Goal: Transaction & Acquisition: Purchase product/service

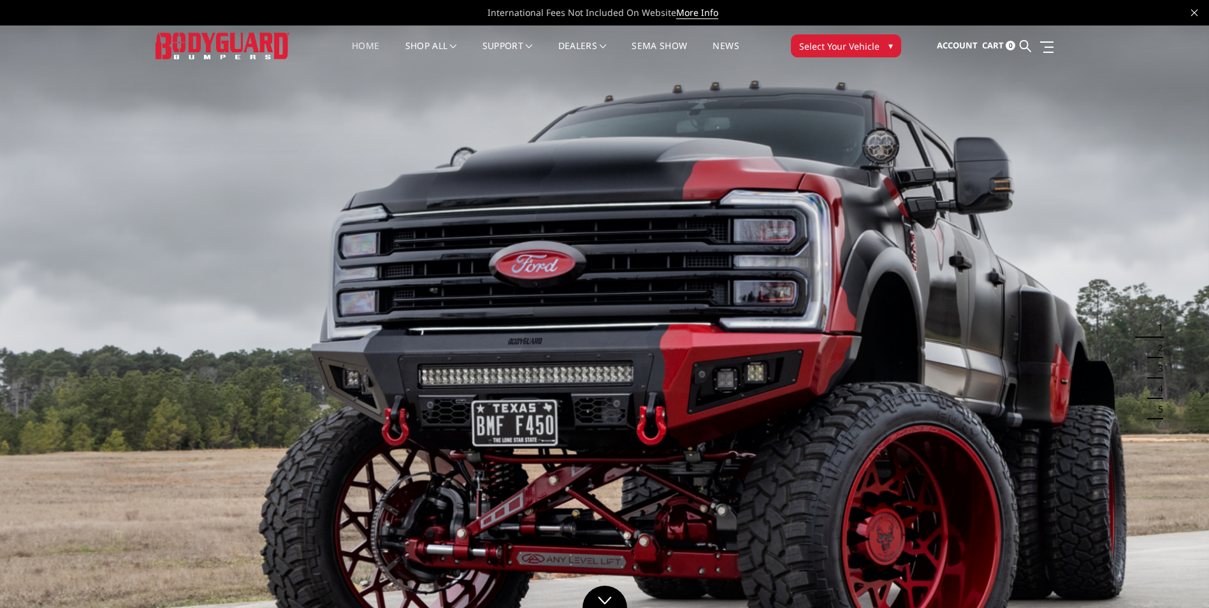
click at [841, 48] on span "Select Your Vehicle" at bounding box center [839, 46] width 80 height 13
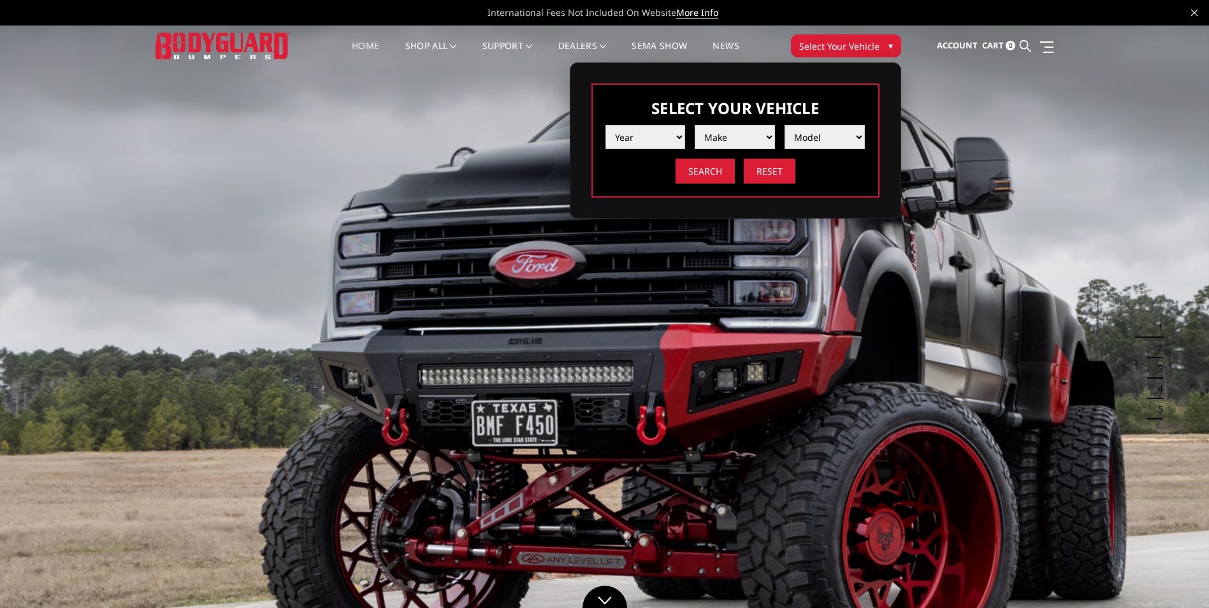
click at [667, 140] on select "Year [DATE] 2024 2023 2022 2021 2020 2019 2018 2017 2016 2015 2014 2013 2012 20…" at bounding box center [646, 137] width 80 height 24
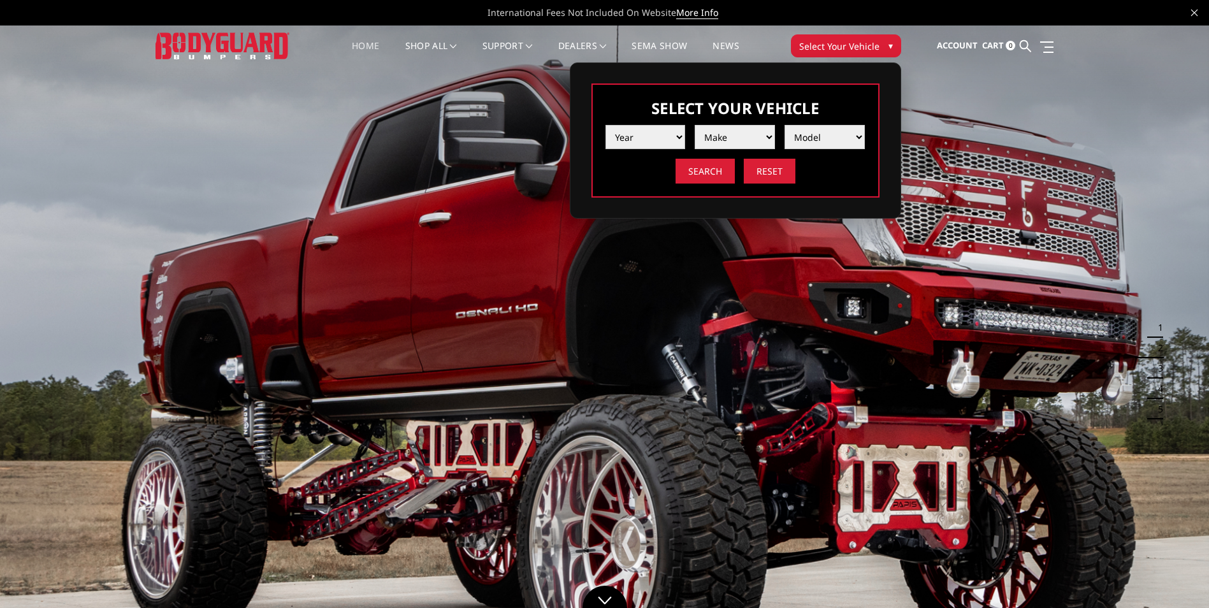
select select "yr_2024"
click at [606, 125] on select "Year 2025 2024 2023 2022 2021 2020 2019 2018 2017 2016 2015 2014 2013 2012 2011…" at bounding box center [646, 137] width 80 height 24
click at [726, 131] on select "Make Chevrolet Ford GMC Ram Toyota" at bounding box center [735, 137] width 80 height 24
select select "mk_ford"
click at [695, 125] on select "Make Chevrolet Ford GMC Ram Toyota" at bounding box center [735, 137] width 80 height 24
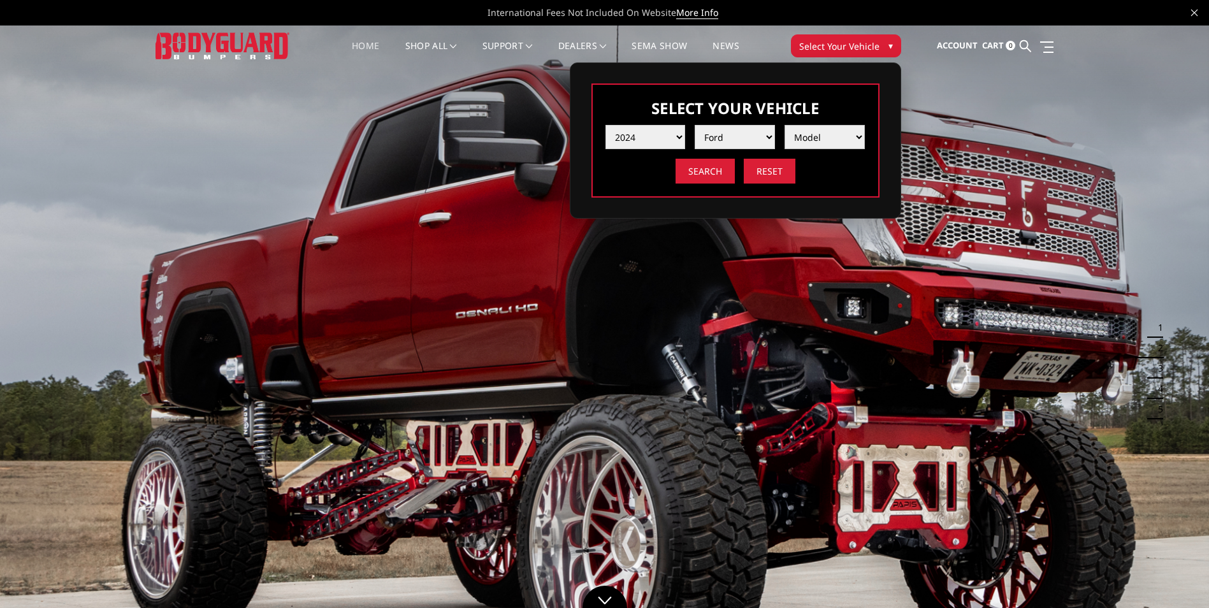
click at [813, 131] on select "Model F150 F150 Raptor F250 / F350 F450 F550" at bounding box center [825, 137] width 80 height 24
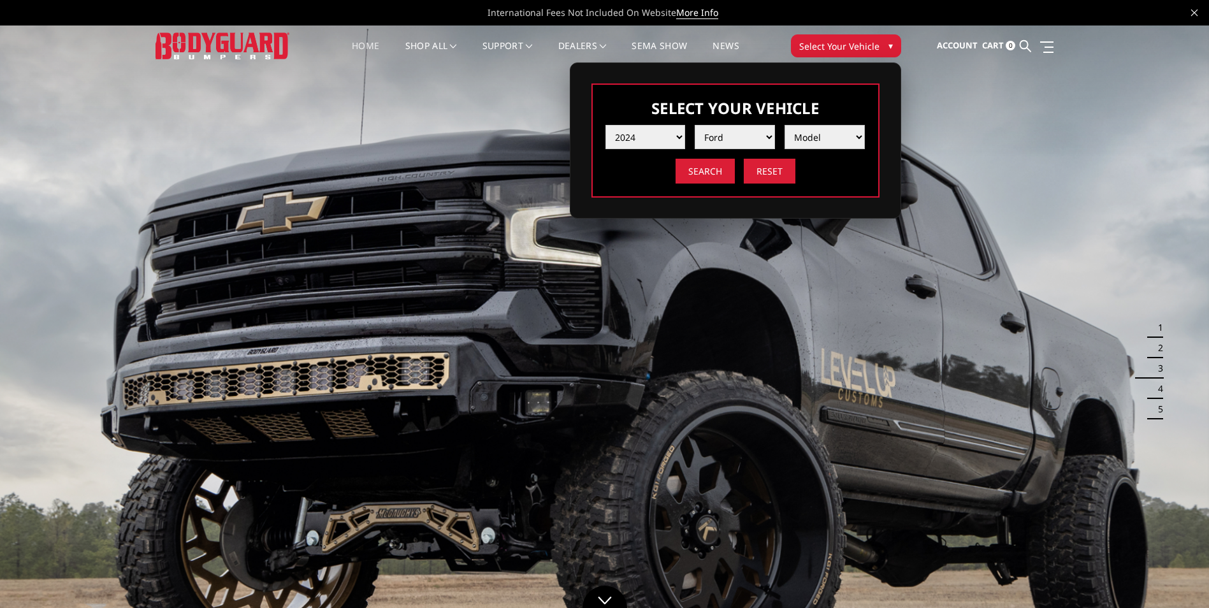
select select "md_f250-f350"
click at [785, 125] on select "Model F150 F150 Raptor F250 / F350 F450 F550" at bounding box center [825, 137] width 80 height 24
click at [715, 174] on input "Search" at bounding box center [705, 171] width 59 height 25
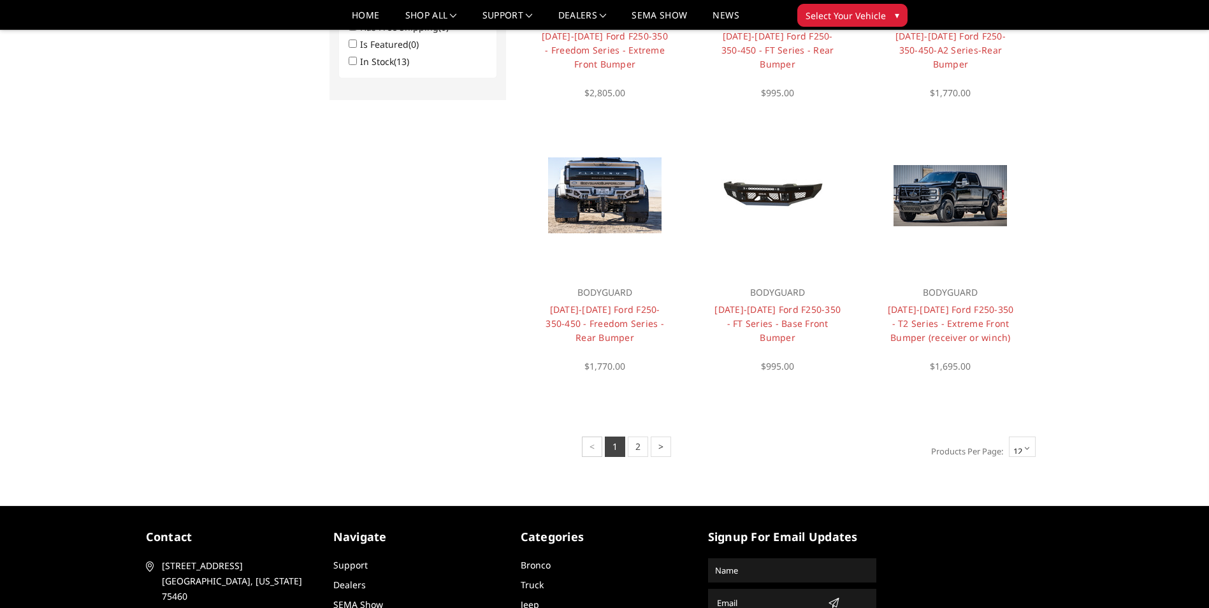
scroll to position [877, 0]
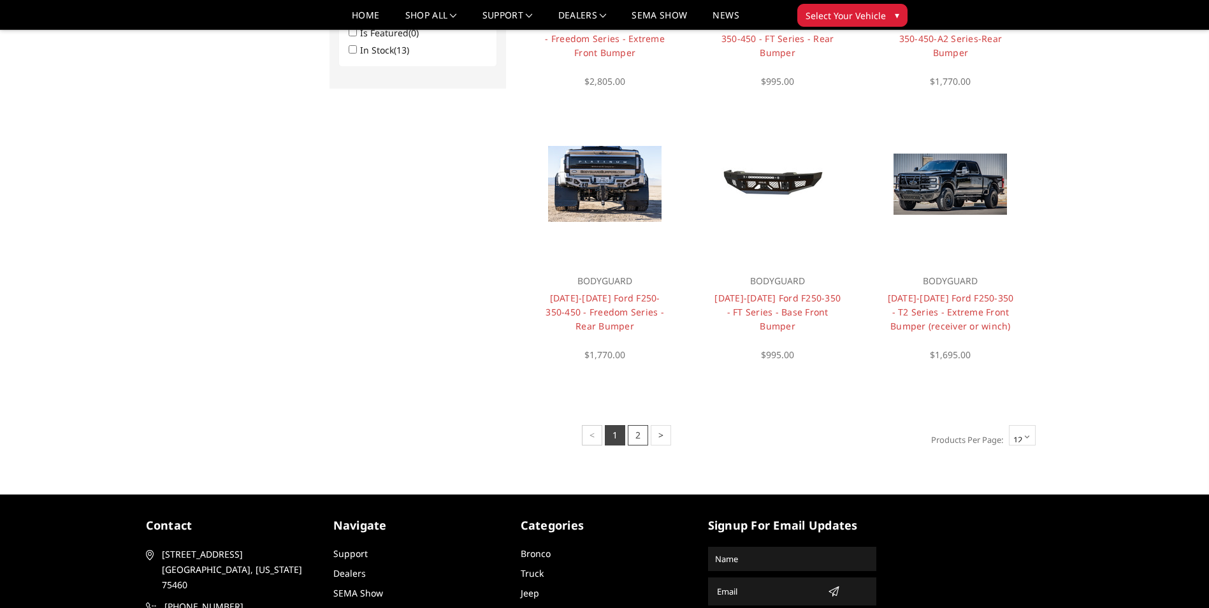
click at [637, 435] on link "2" at bounding box center [638, 435] width 20 height 20
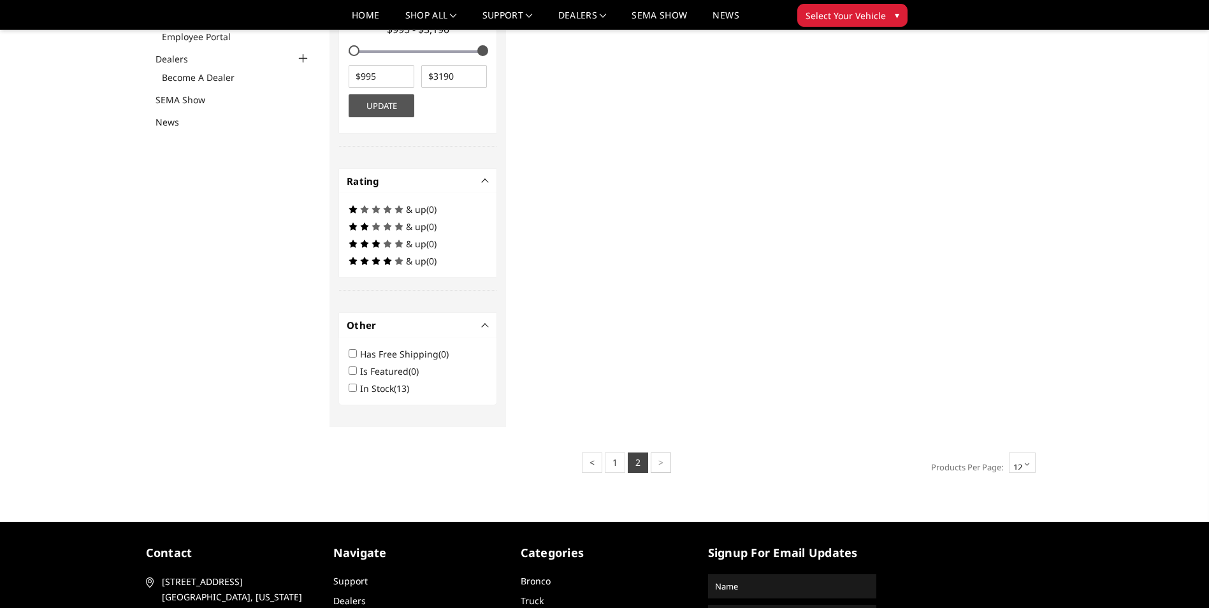
scroll to position [521, 0]
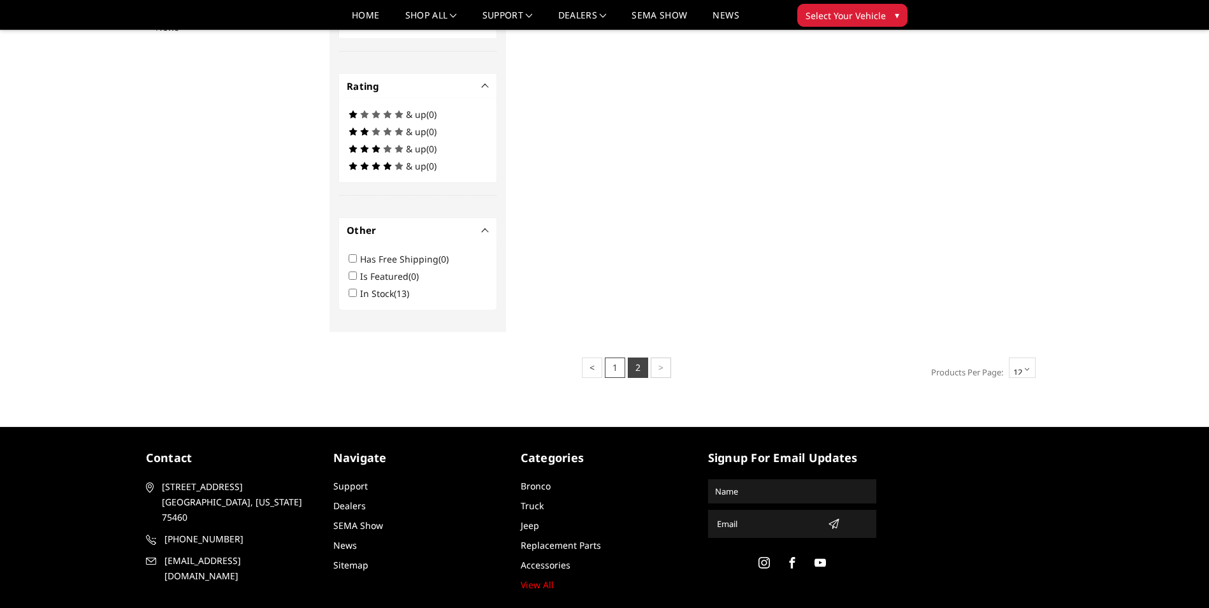
click at [610, 372] on link "1" at bounding box center [615, 368] width 20 height 20
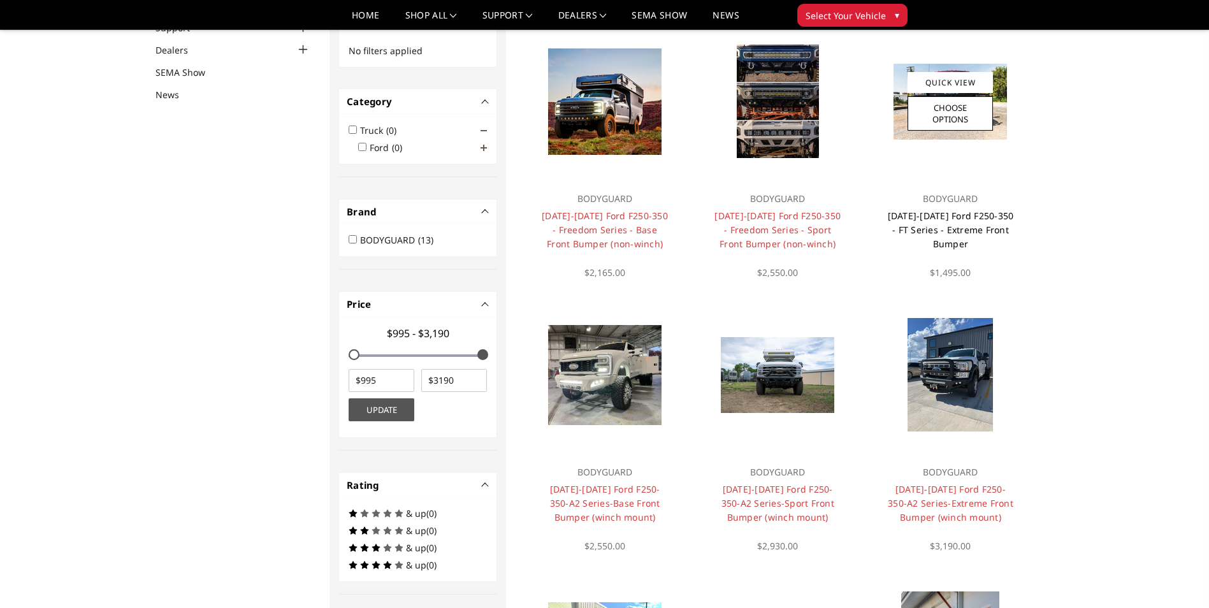
scroll to position [138, 0]
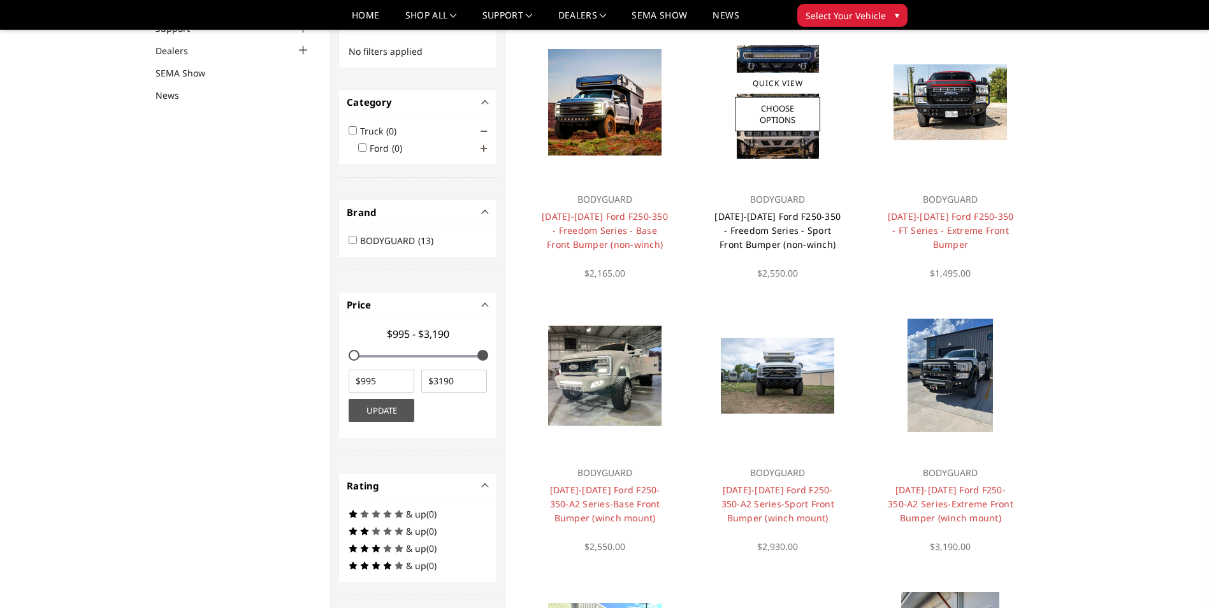
click at [771, 229] on link "2023-2025 Ford F250-350 - Freedom Series - Sport Front Bumper (non-winch)" at bounding box center [778, 230] width 126 height 40
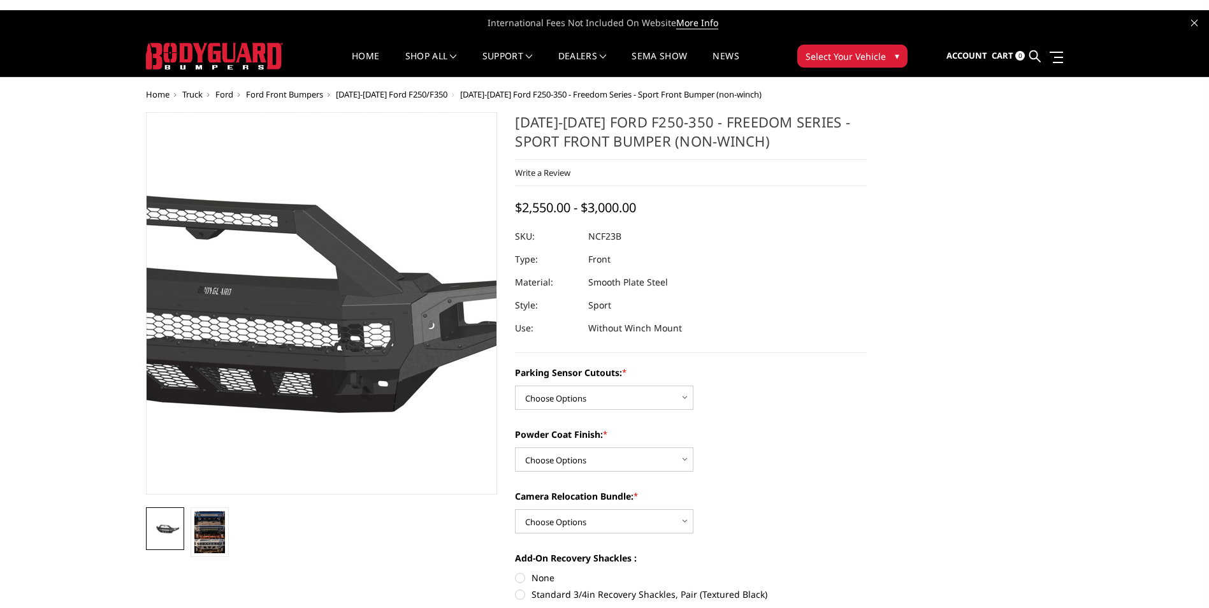
click at [398, 293] on img at bounding box center [222, 304] width 816 height 382
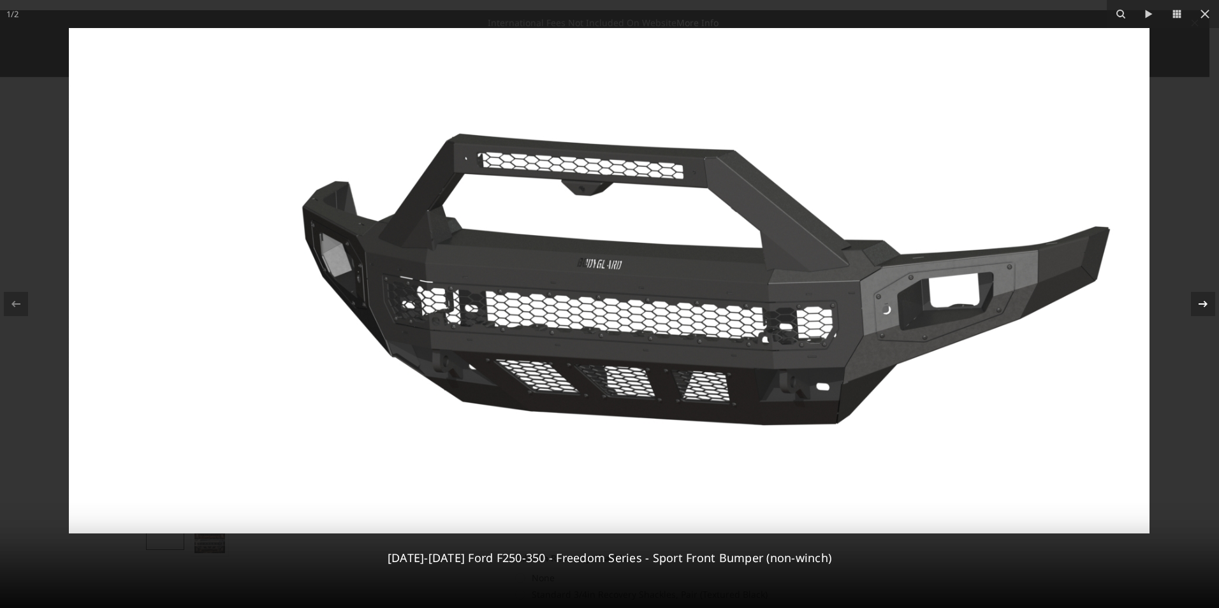
click at [1200, 303] on icon at bounding box center [1202, 303] width 15 height 15
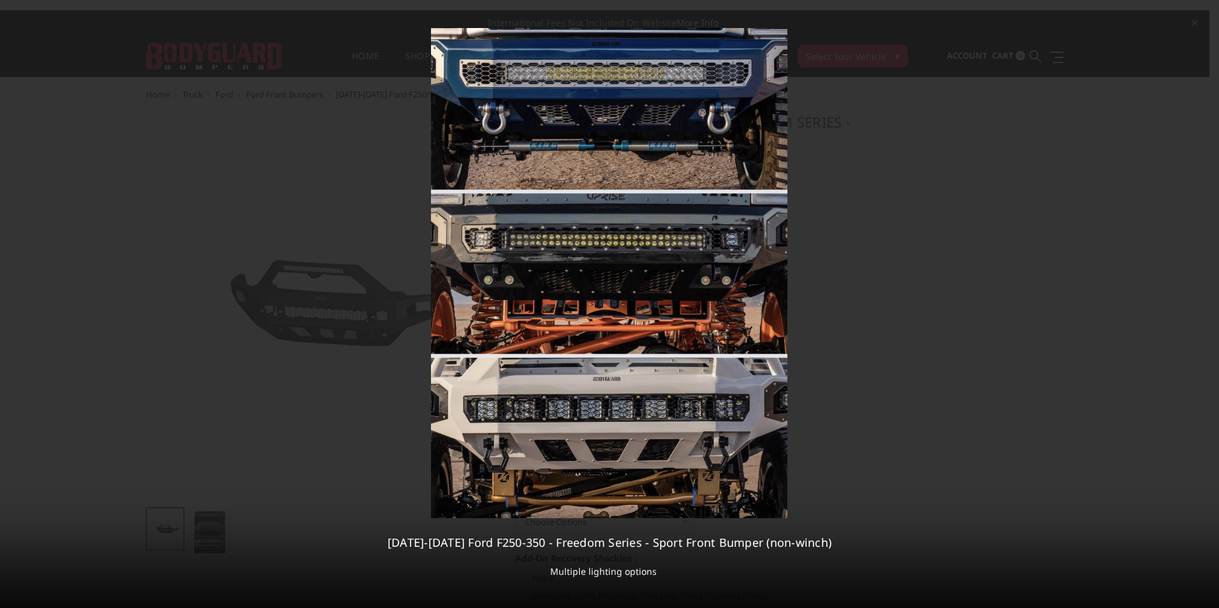
click at [1200, 303] on div "2 / 2 2023-2025 Ford F250-350 - Freedom Series - Sport Front Bumper (non-winch)…" at bounding box center [609, 304] width 1219 height 608
click at [1207, 11] on icon at bounding box center [1204, 14] width 9 height 9
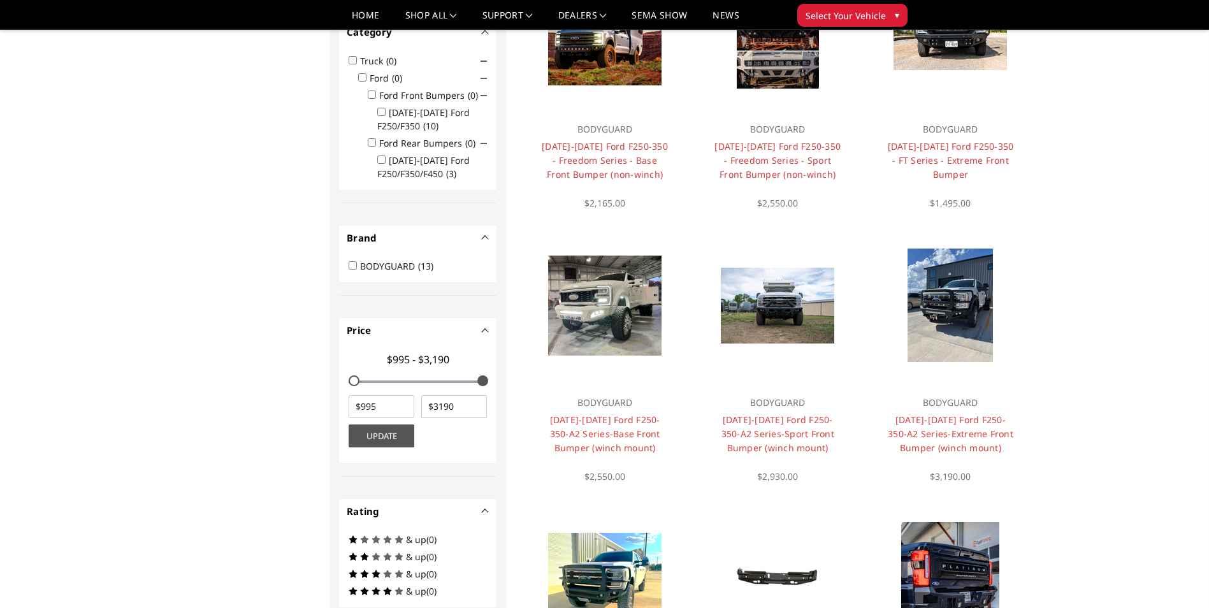
scroll to position [240, 0]
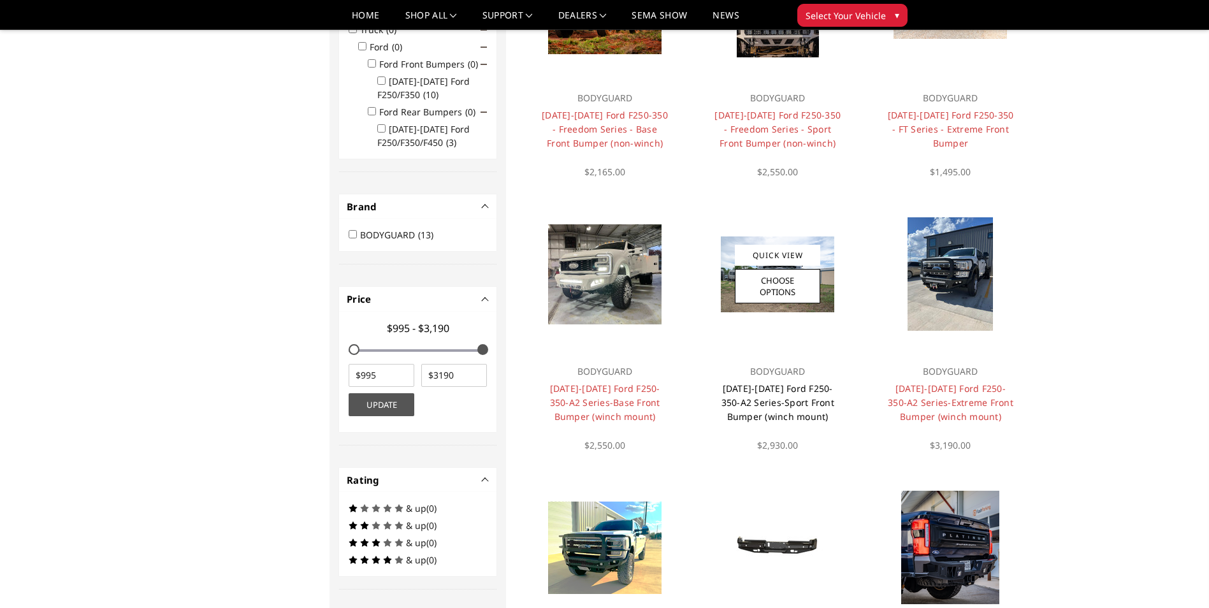
click at [789, 396] on link "2023-2025 Ford F250-350-A2 Series-Sport Front Bumper (winch mount)" at bounding box center [778, 402] width 113 height 40
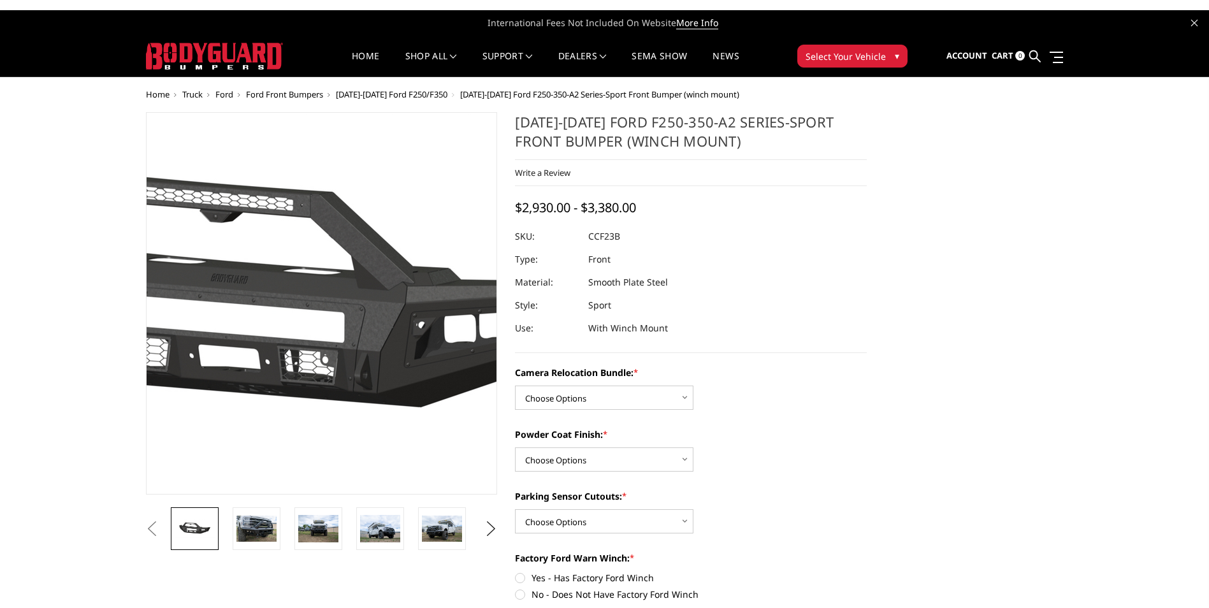
click at [334, 312] on img at bounding box center [306, 304] width 816 height 382
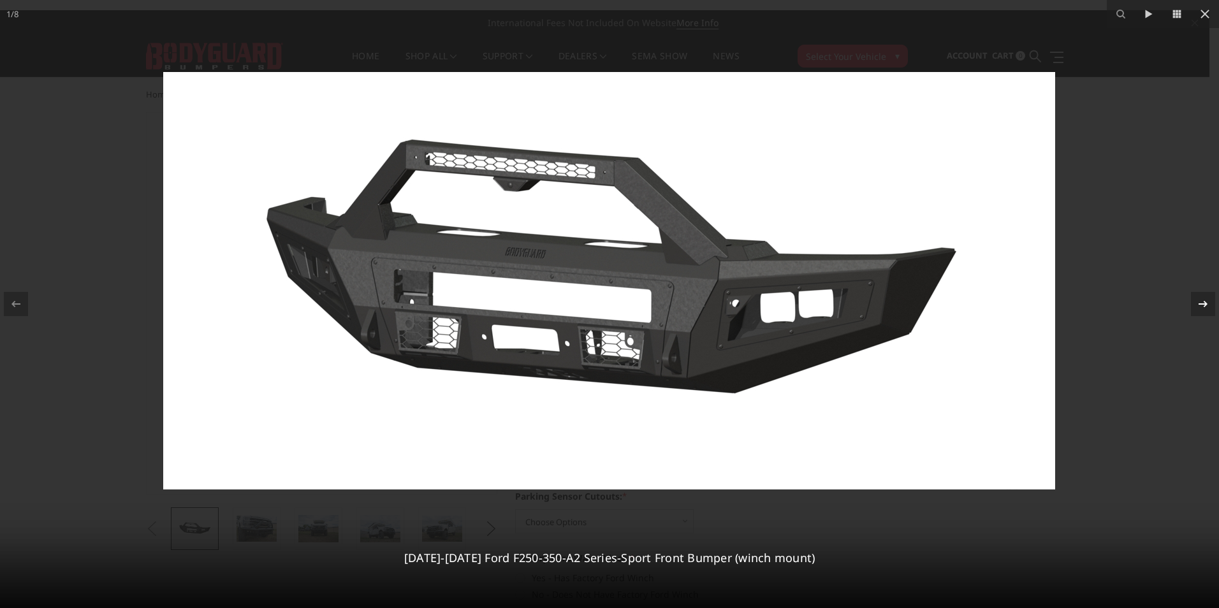
click at [1208, 302] on icon at bounding box center [1202, 303] width 15 height 15
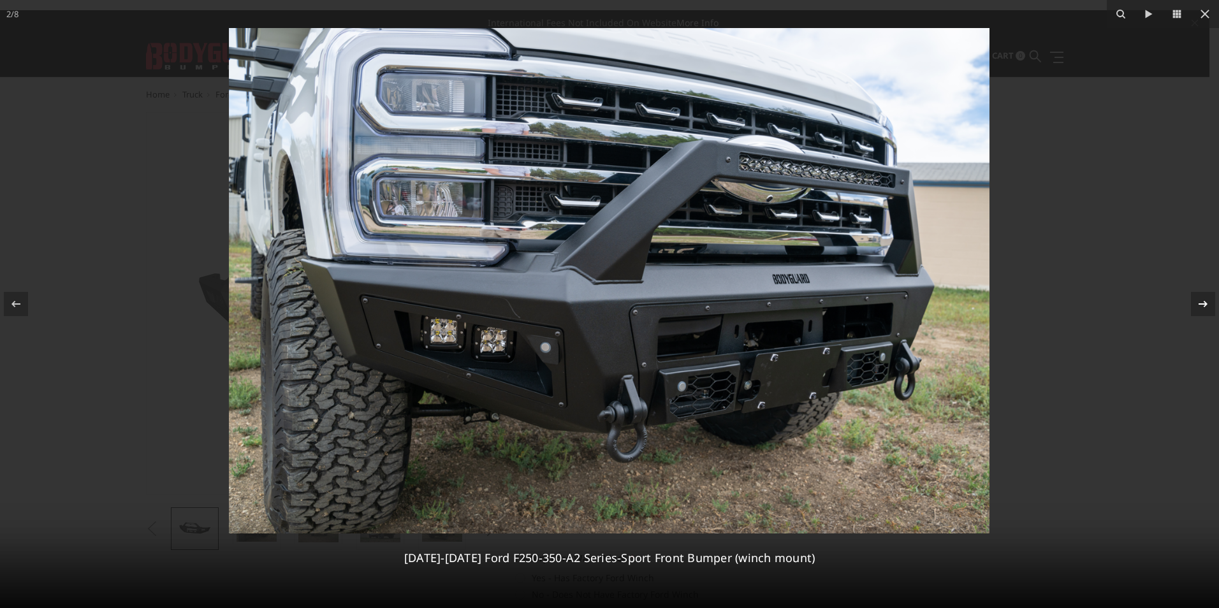
click at [1208, 302] on div "2 / 8 2023-2025 Ford F250-350-A2 Series-Sport Front Bumper (winch mount)" at bounding box center [609, 304] width 1219 height 608
click at [1208, 302] on icon at bounding box center [1202, 303] width 15 height 15
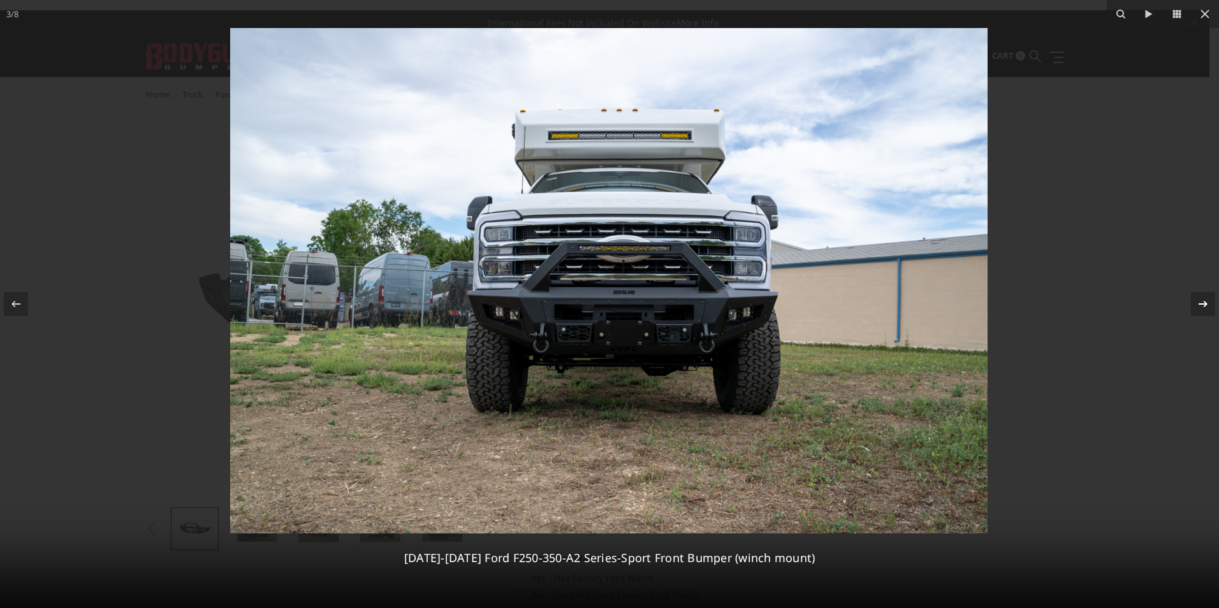
click at [1208, 302] on icon at bounding box center [1202, 303] width 15 height 15
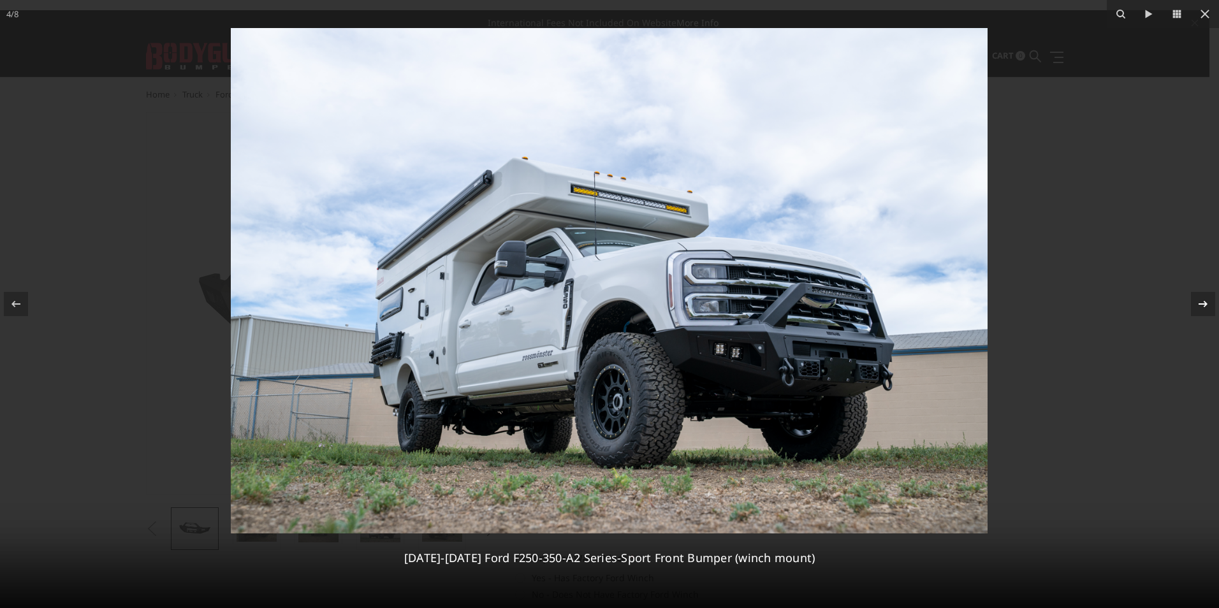
click at [1208, 302] on div "4 / 8 2023-2025 Ford F250-350-A2 Series-Sport Front Bumper (winch mount)" at bounding box center [609, 304] width 1219 height 608
click at [1208, 302] on icon at bounding box center [1202, 303] width 15 height 15
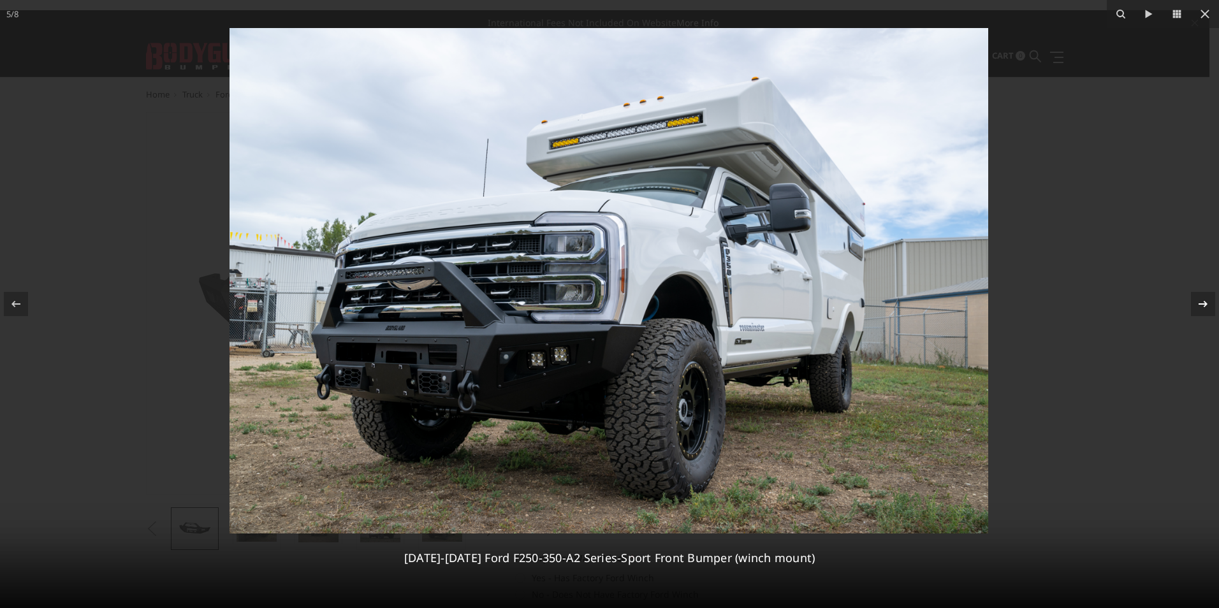
click at [1208, 302] on icon at bounding box center [1202, 303] width 15 height 15
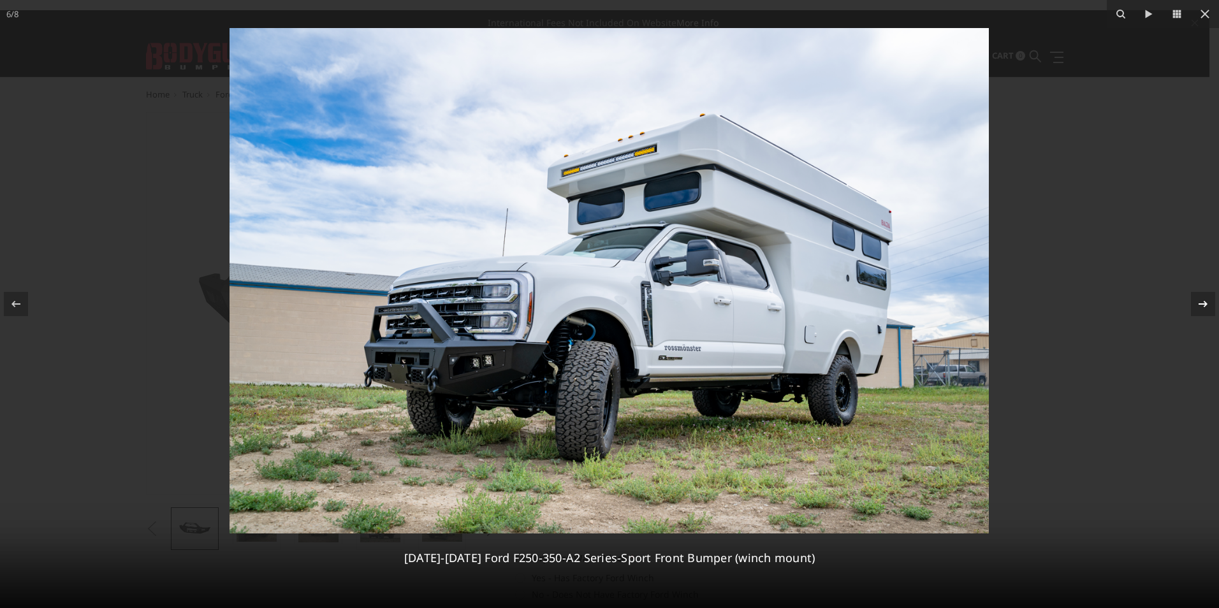
click at [1208, 302] on icon at bounding box center [1202, 303] width 15 height 15
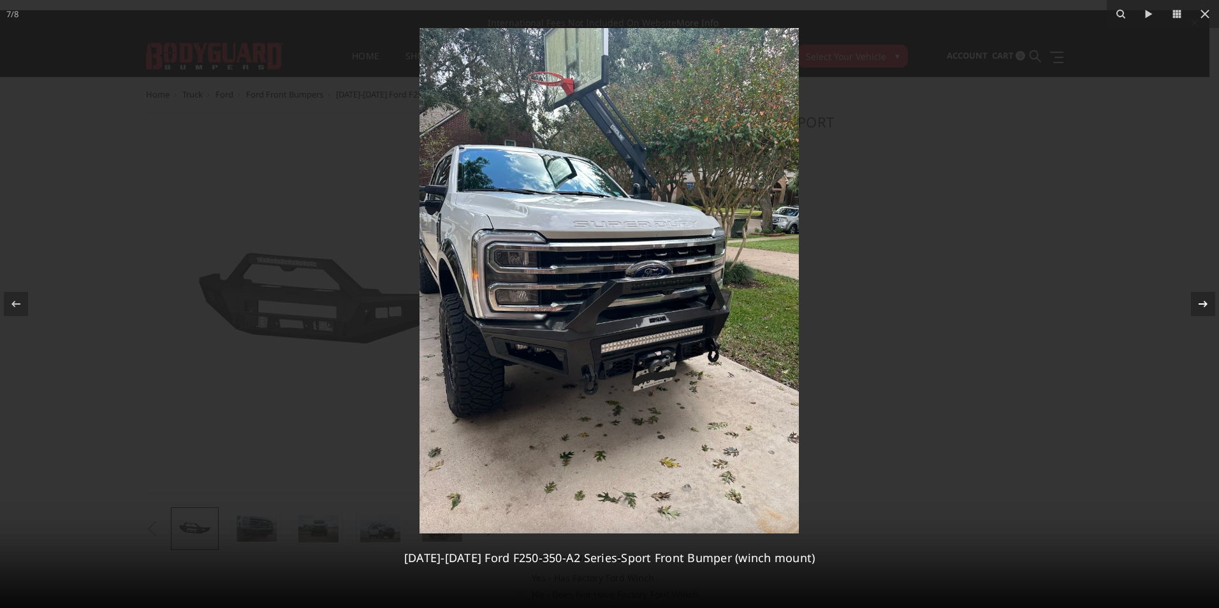
click at [1202, 301] on icon at bounding box center [1202, 303] width 15 height 15
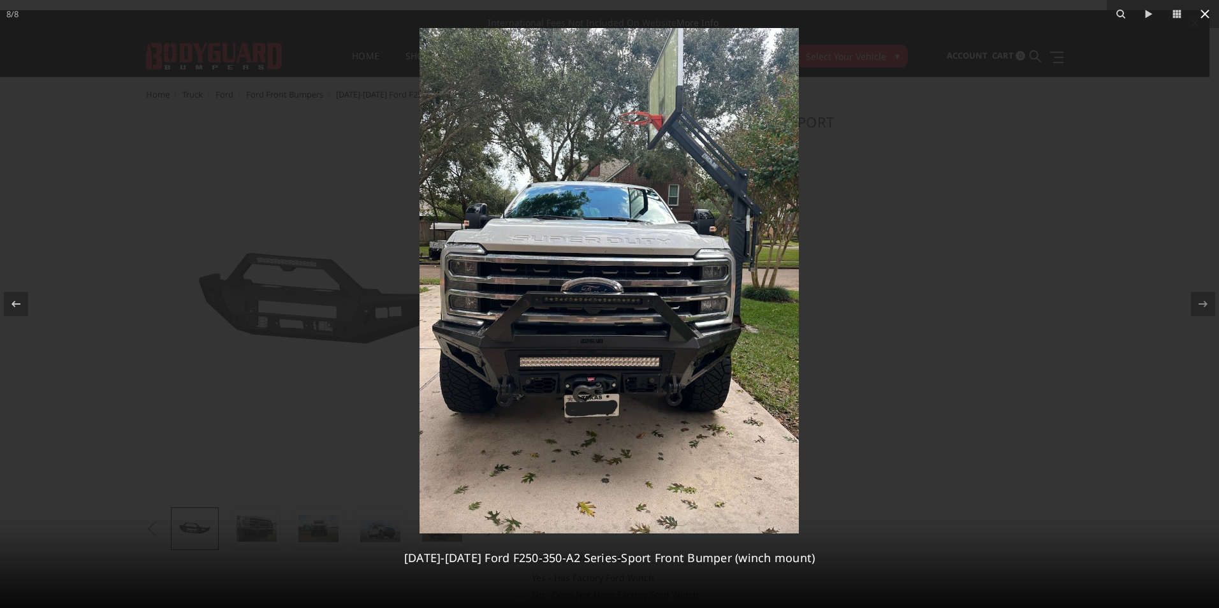
click at [1203, 12] on icon at bounding box center [1204, 14] width 9 height 9
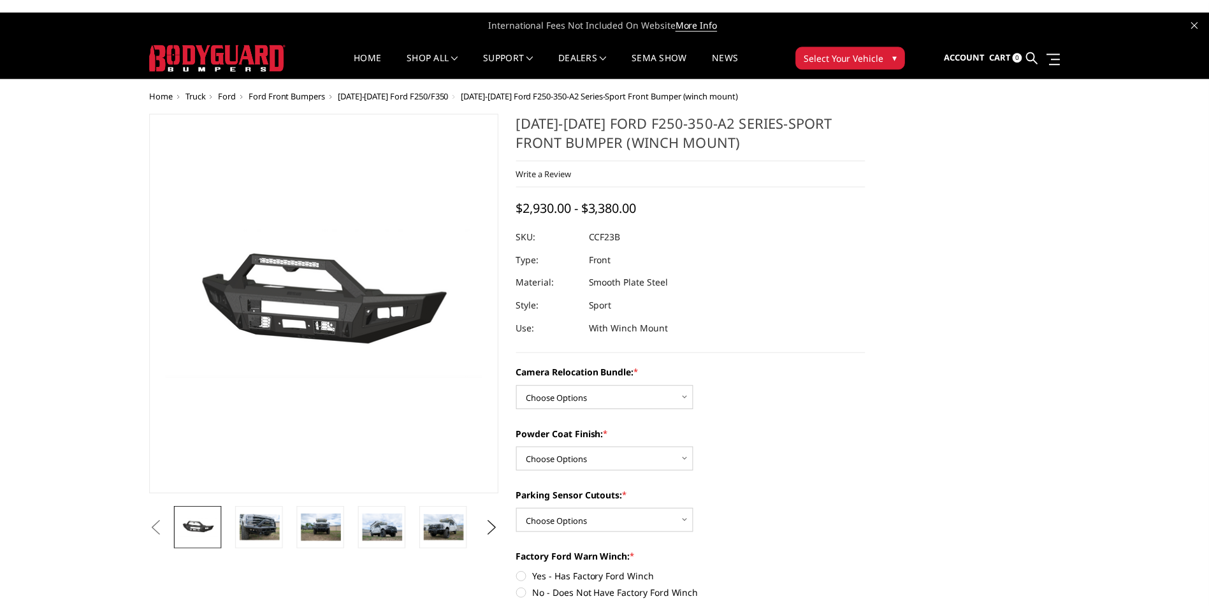
scroll to position [0, 187]
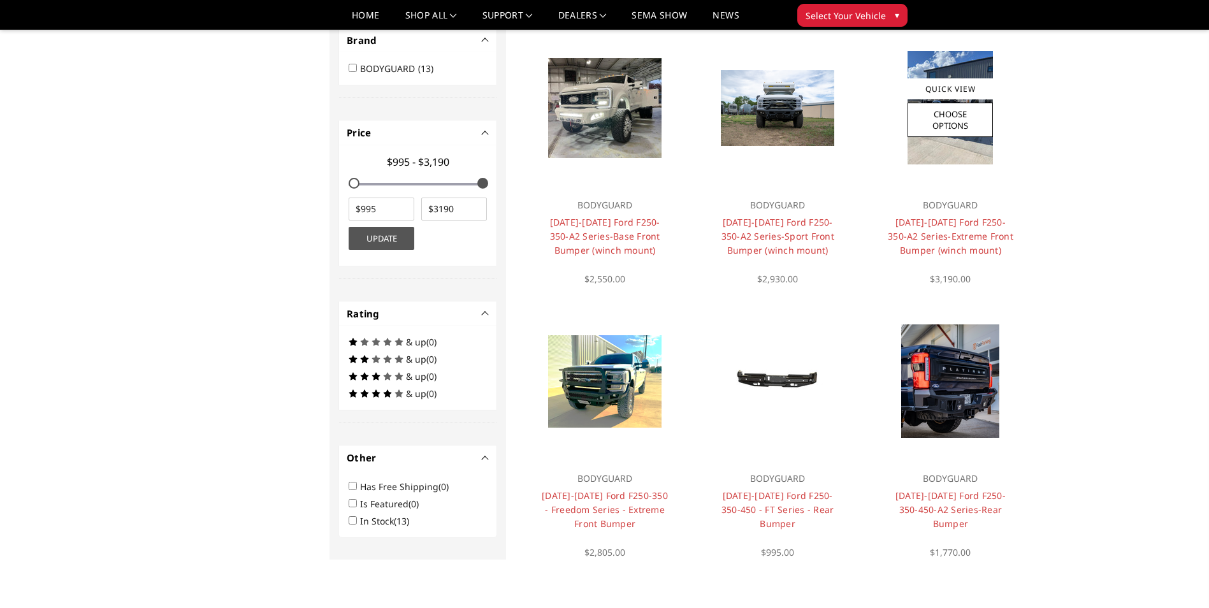
scroll to position [431, 0]
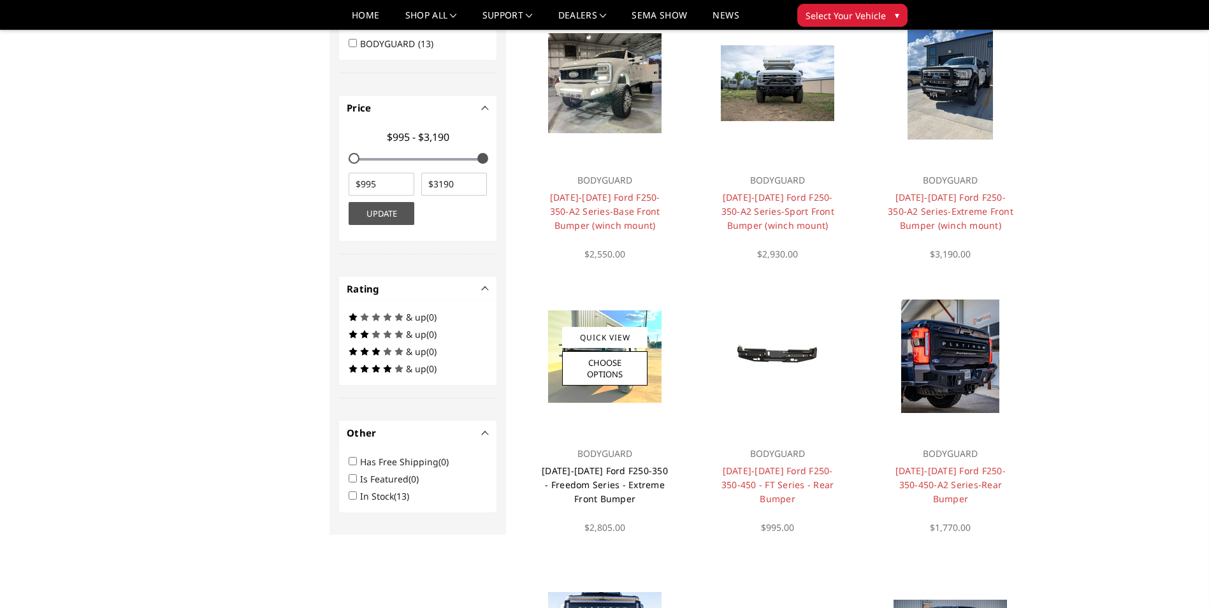
click at [614, 483] on link "2023-2025 Ford F250-350 - Freedom Series - Extreme Front Bumper" at bounding box center [605, 485] width 126 height 40
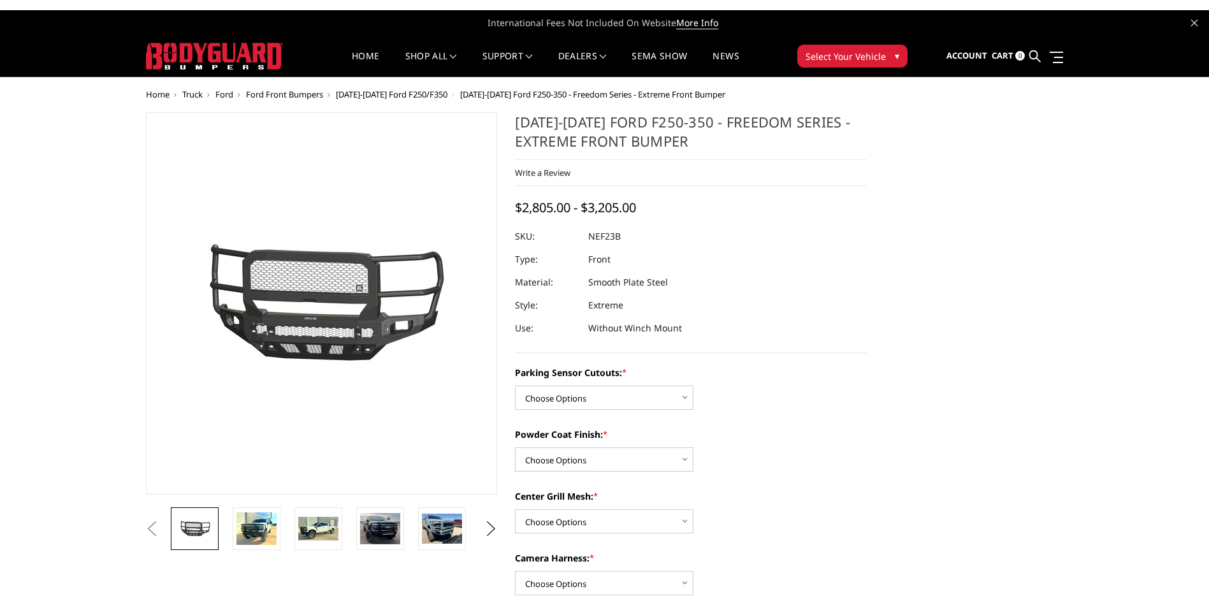
click at [360, 326] on img at bounding box center [272, 300] width 816 height 446
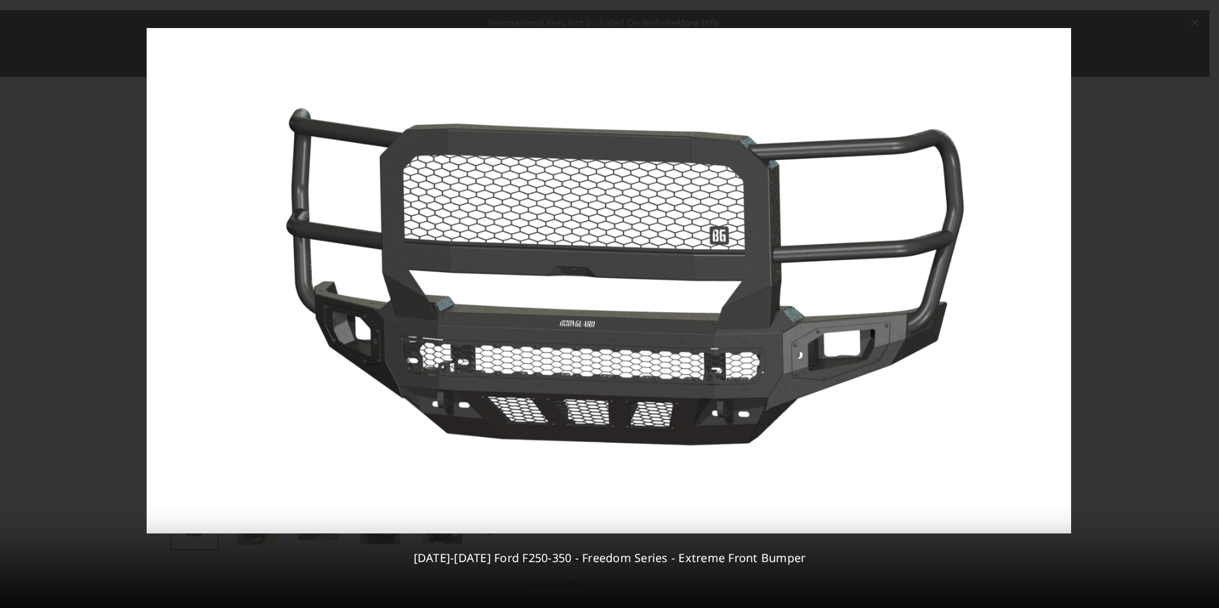
click at [1201, 303] on icon at bounding box center [1202, 303] width 15 height 15
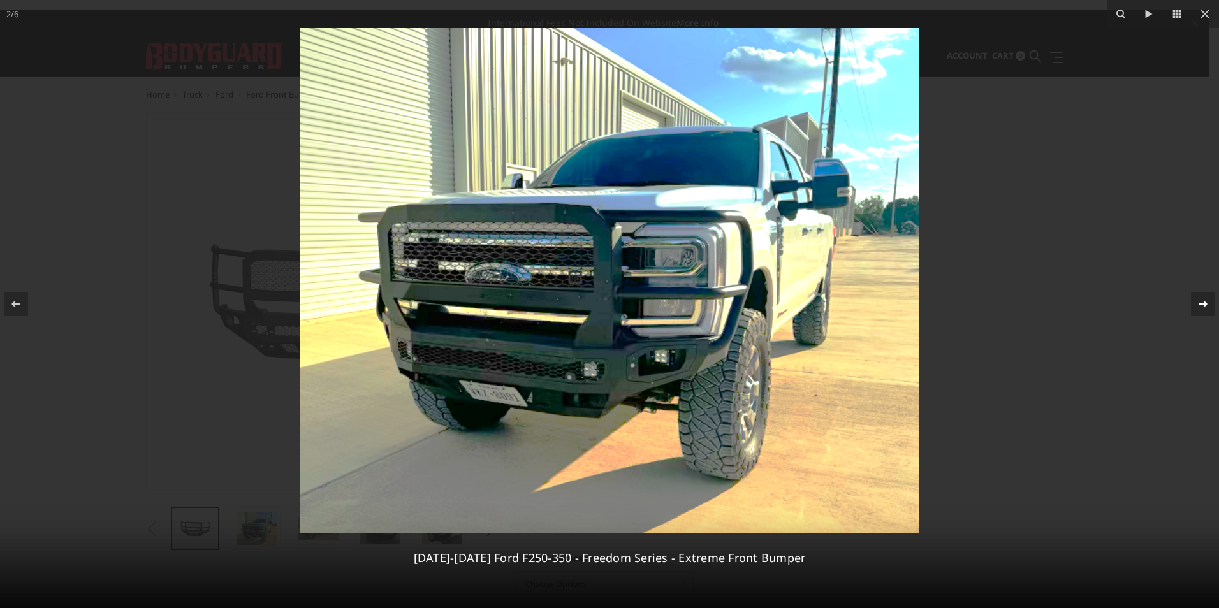
click at [1201, 303] on icon at bounding box center [1202, 303] width 15 height 15
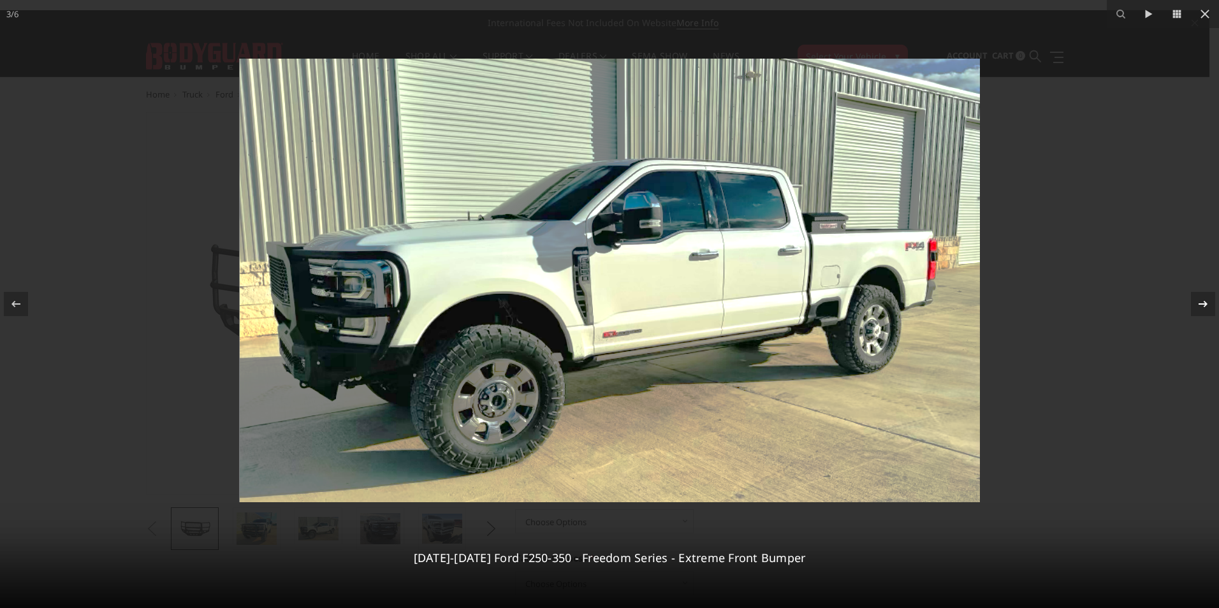
click at [1201, 303] on icon at bounding box center [1202, 303] width 15 height 15
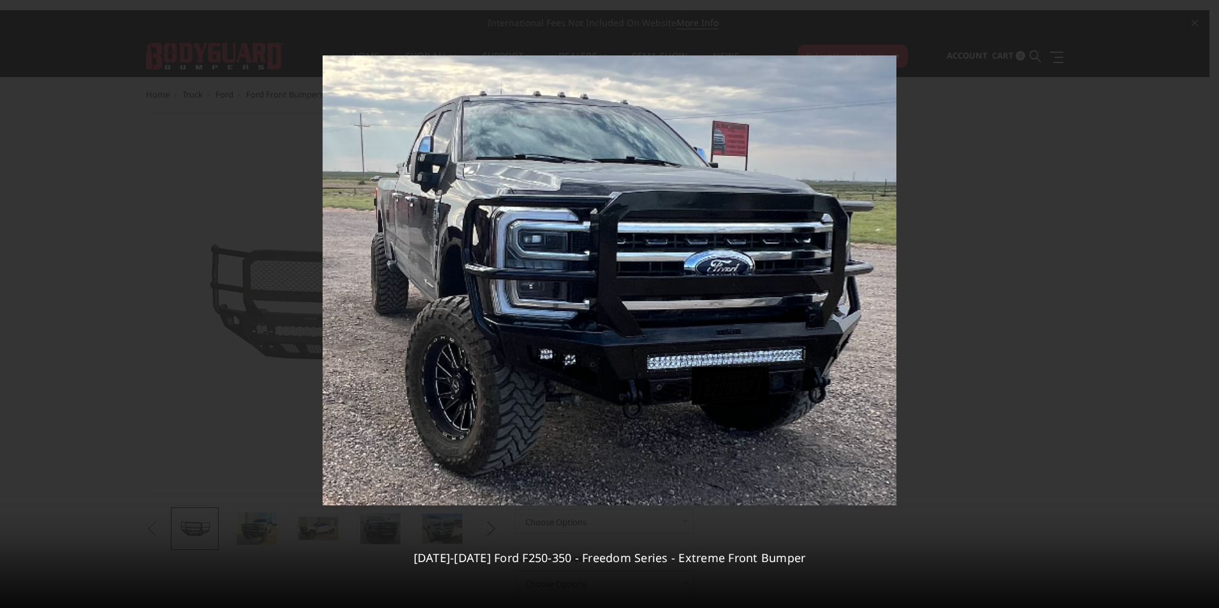
click at [1201, 303] on div "4 / 6 2023-2025 Ford F250-350 - Freedom Series - Extreme Front Bumper" at bounding box center [609, 304] width 1219 height 608
click at [1201, 303] on icon at bounding box center [1202, 303] width 15 height 15
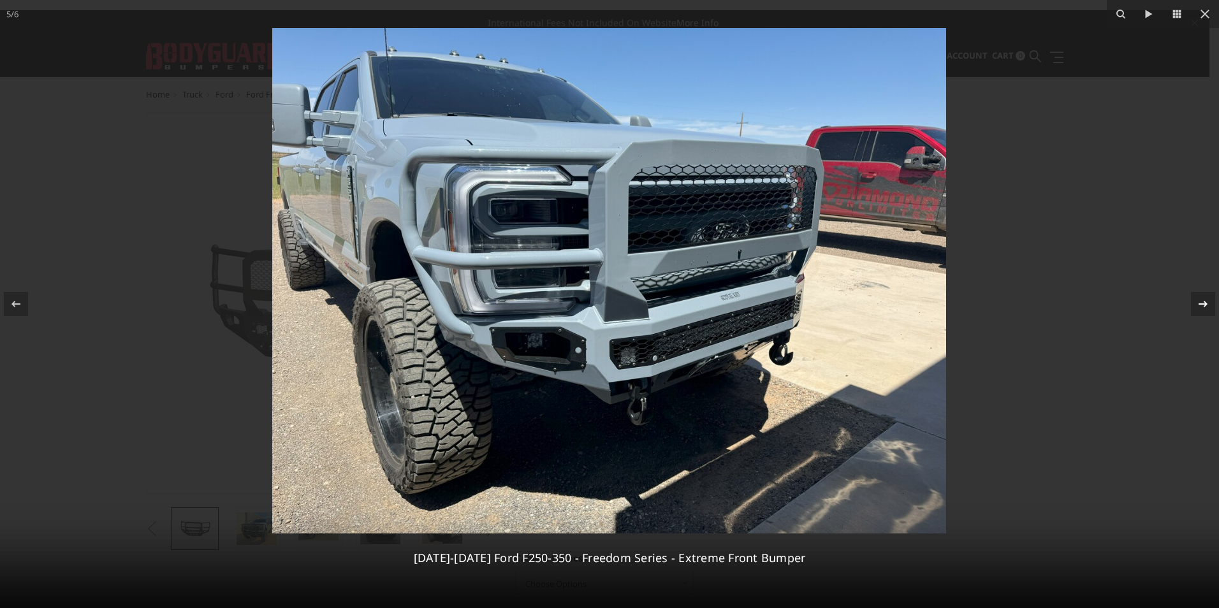
click at [1201, 303] on icon at bounding box center [1202, 303] width 15 height 15
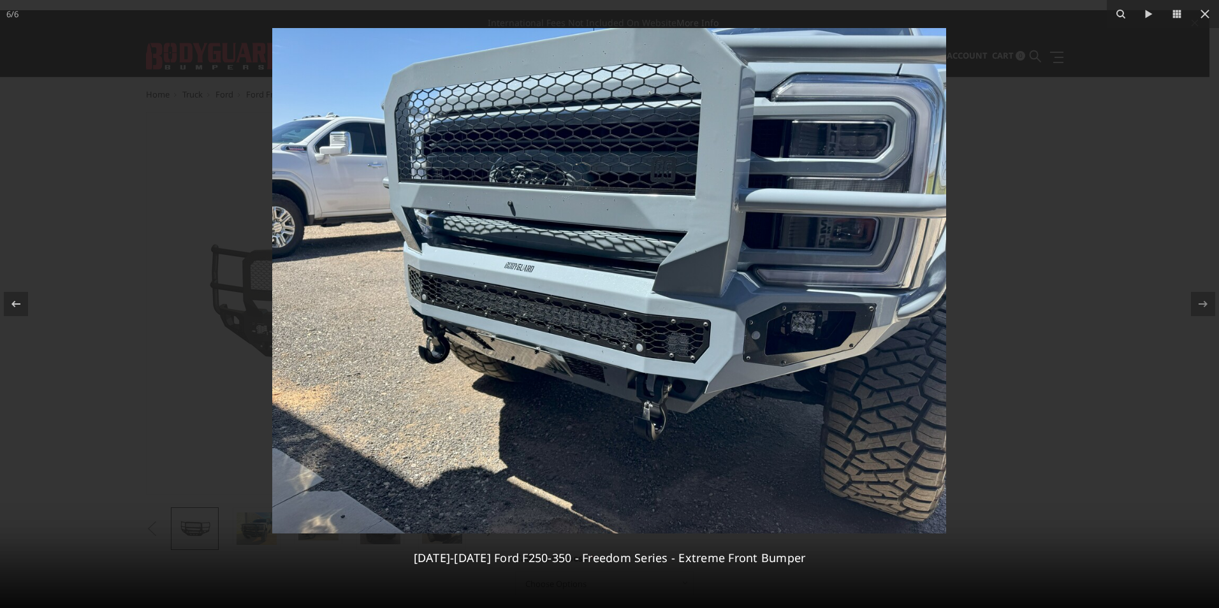
click at [1201, 303] on div "6 / 6 2023-2025 Ford F250-350 - Freedom Series - Extreme Front Bumper" at bounding box center [609, 304] width 1219 height 608
click at [1202, 4] on button at bounding box center [1205, 14] width 28 height 28
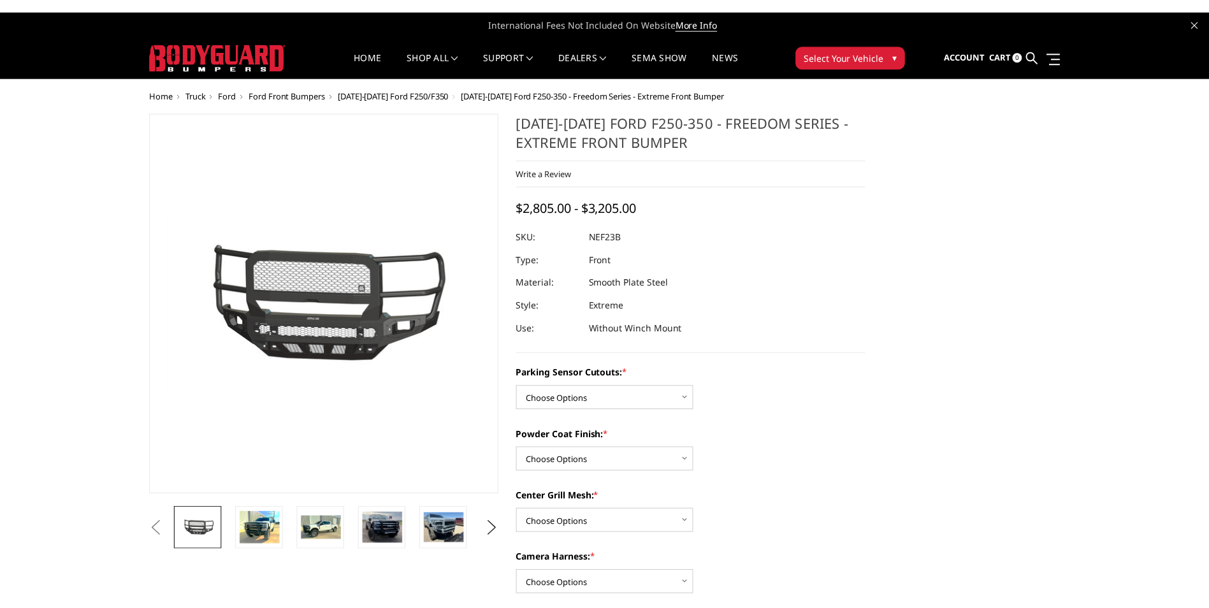
scroll to position [0, 64]
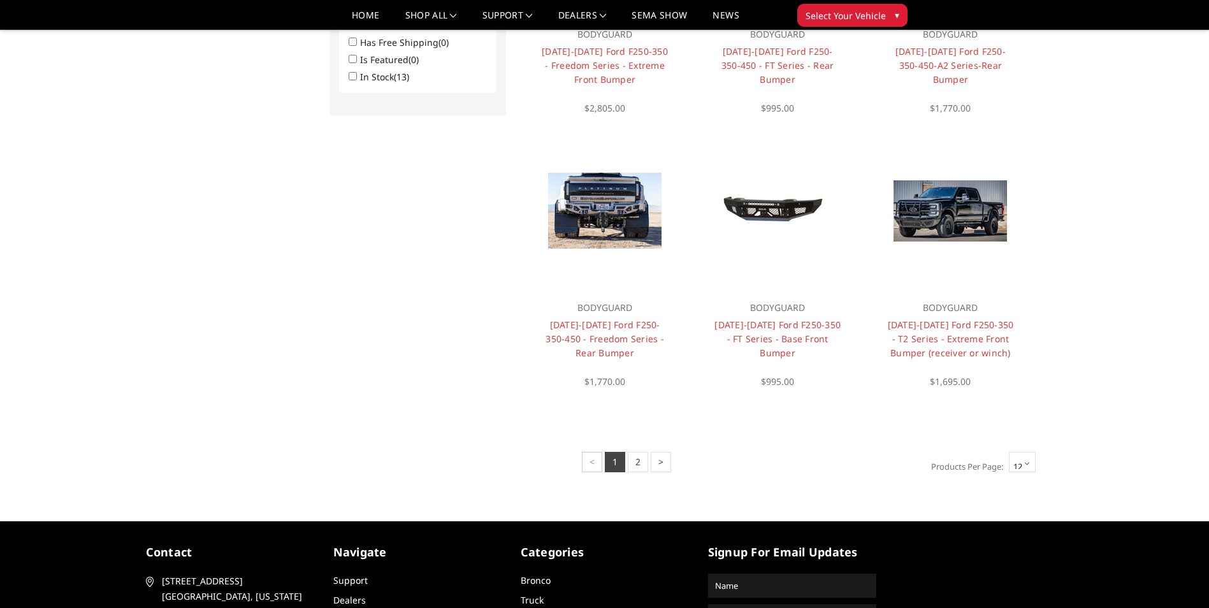
scroll to position [877, 0]
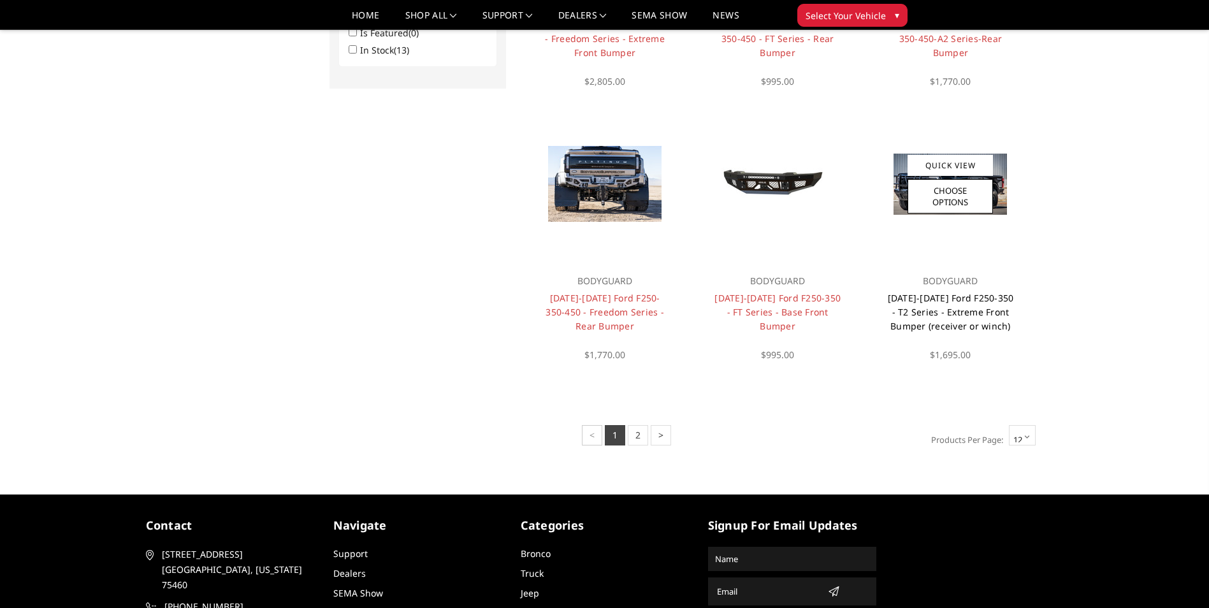
click at [963, 306] on link "[DATE]-[DATE] Ford F250-350 - T2 Series - Extreme Front Bumper (receiver or win…" at bounding box center [951, 312] width 126 height 40
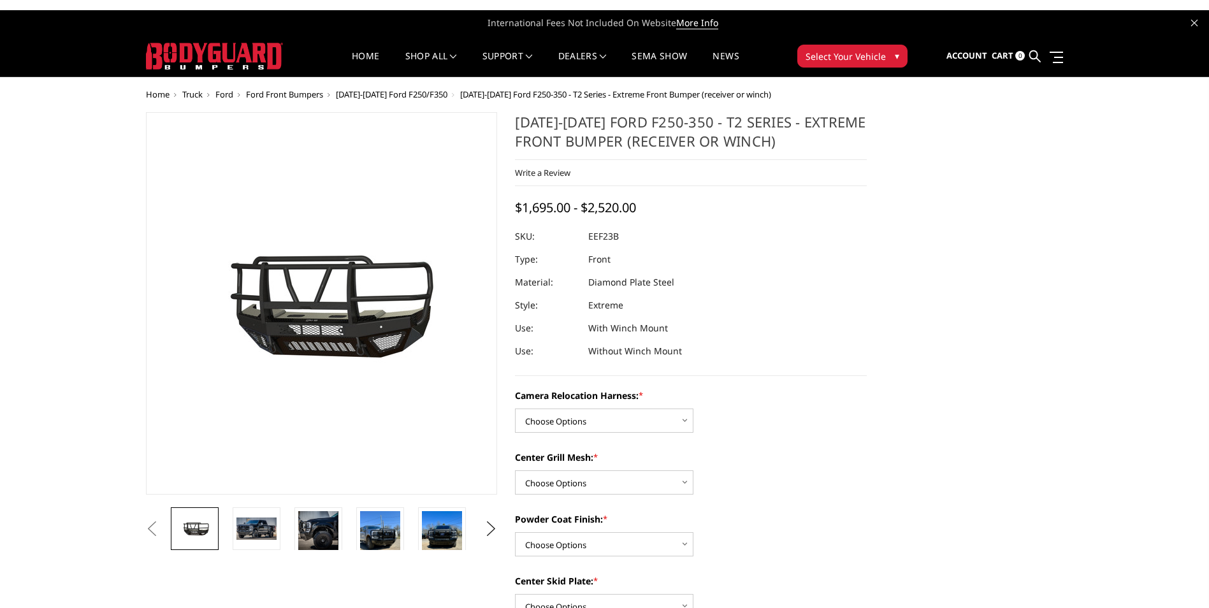
click at [326, 316] on img at bounding box center [317, 301] width 816 height 455
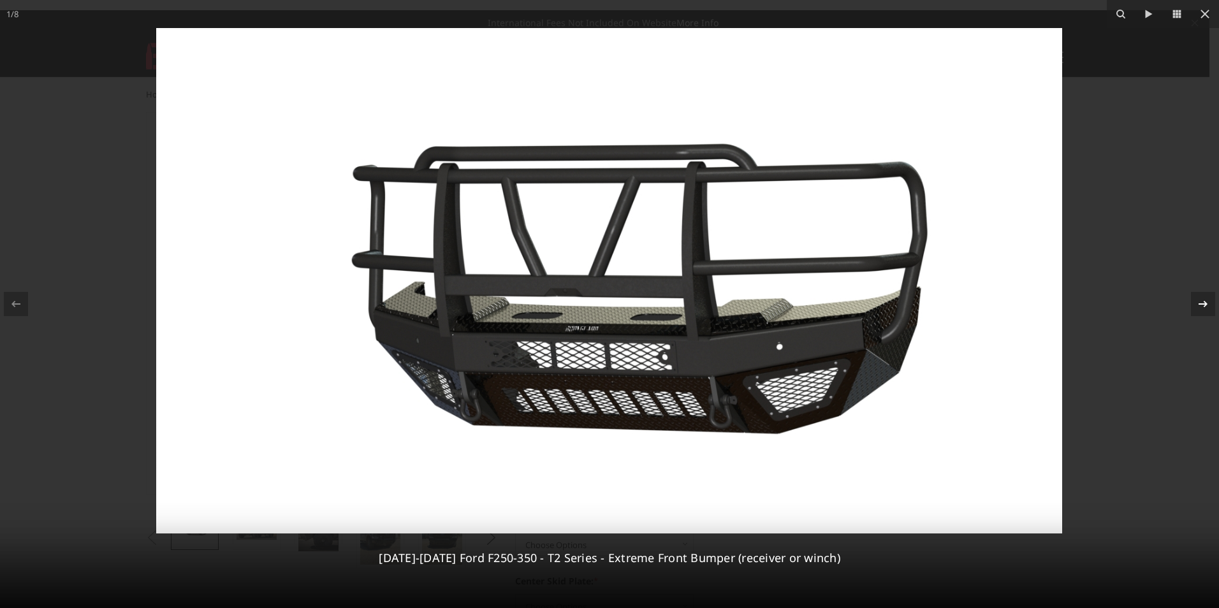
click at [1198, 305] on icon at bounding box center [1202, 303] width 15 height 15
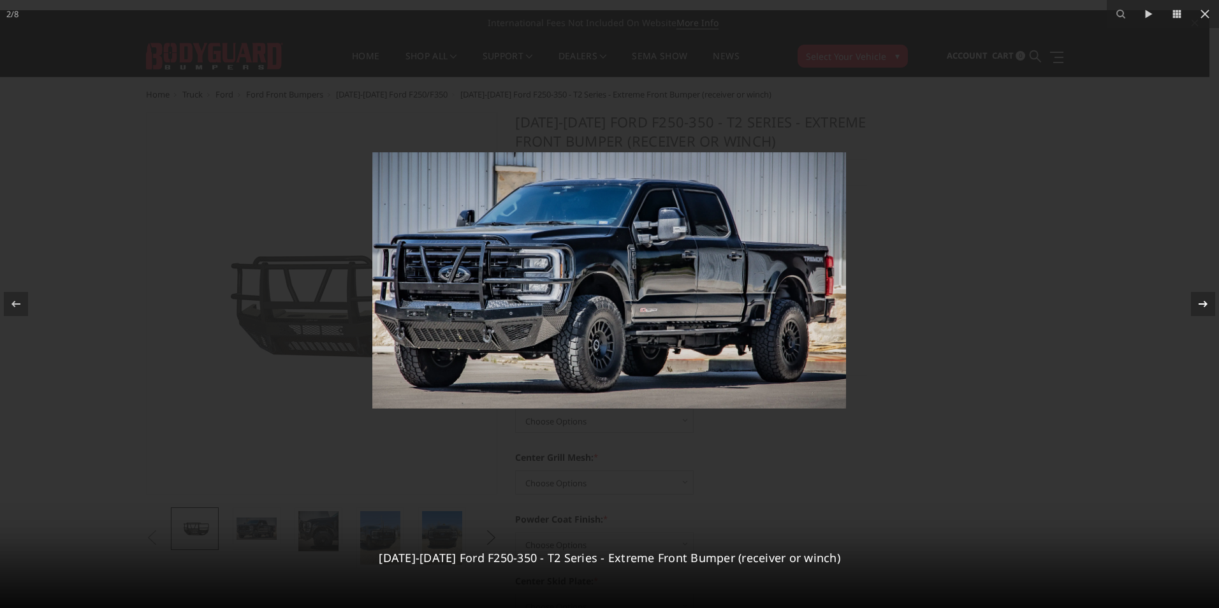
click at [1198, 305] on icon at bounding box center [1202, 303] width 15 height 15
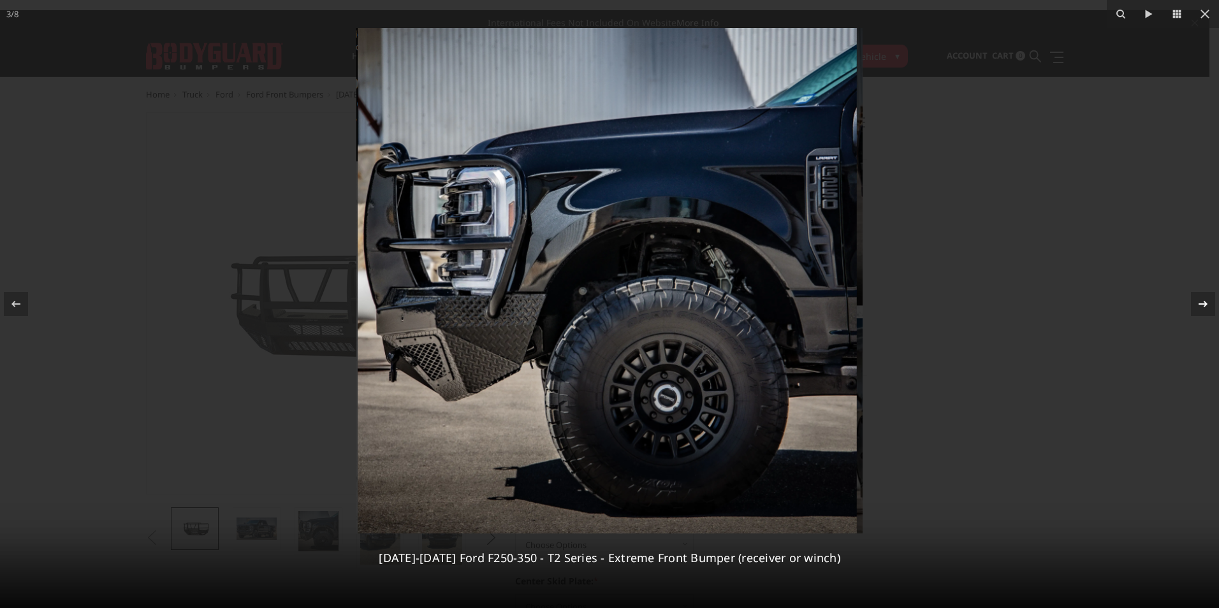
click at [1198, 305] on icon at bounding box center [1202, 303] width 15 height 15
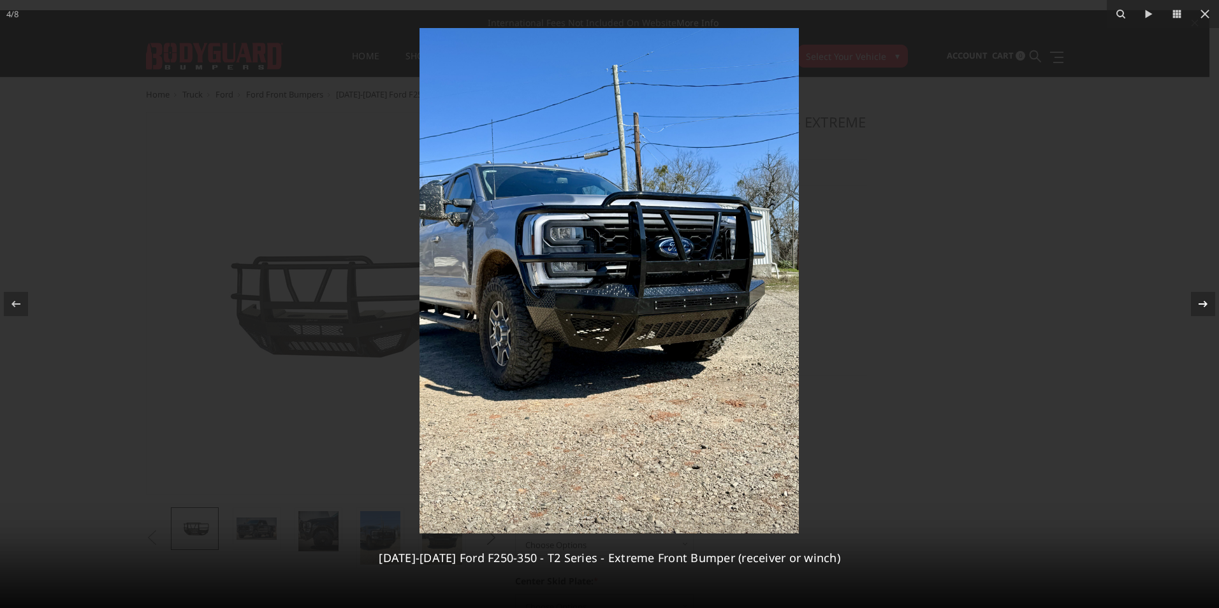
click at [1198, 305] on icon at bounding box center [1202, 303] width 15 height 15
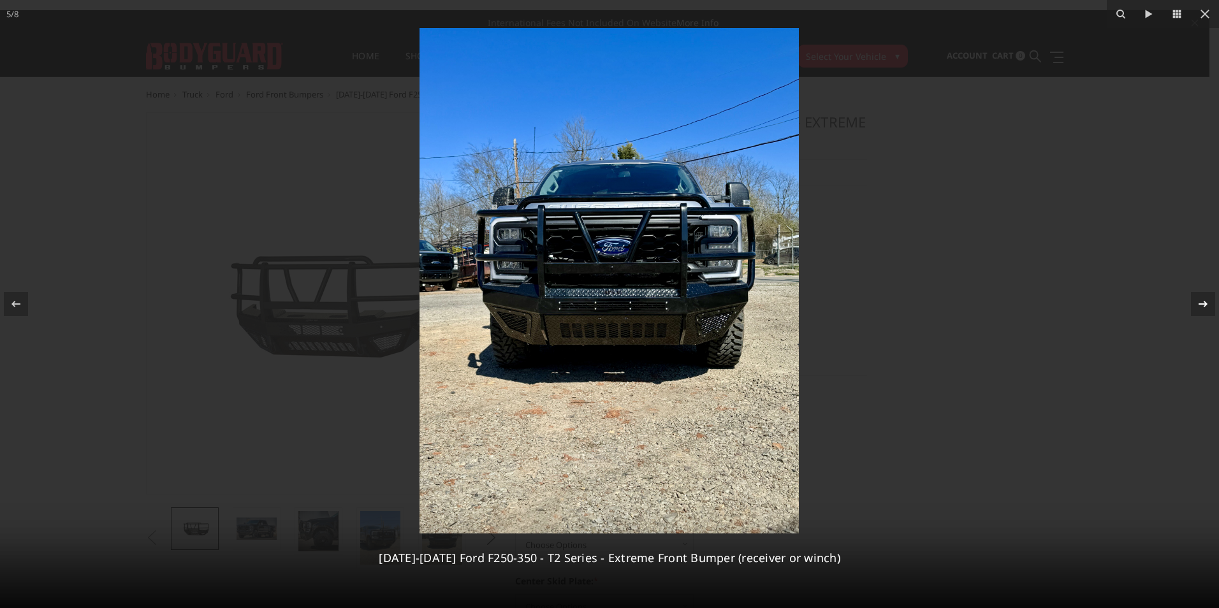
click at [1198, 305] on icon at bounding box center [1202, 303] width 15 height 15
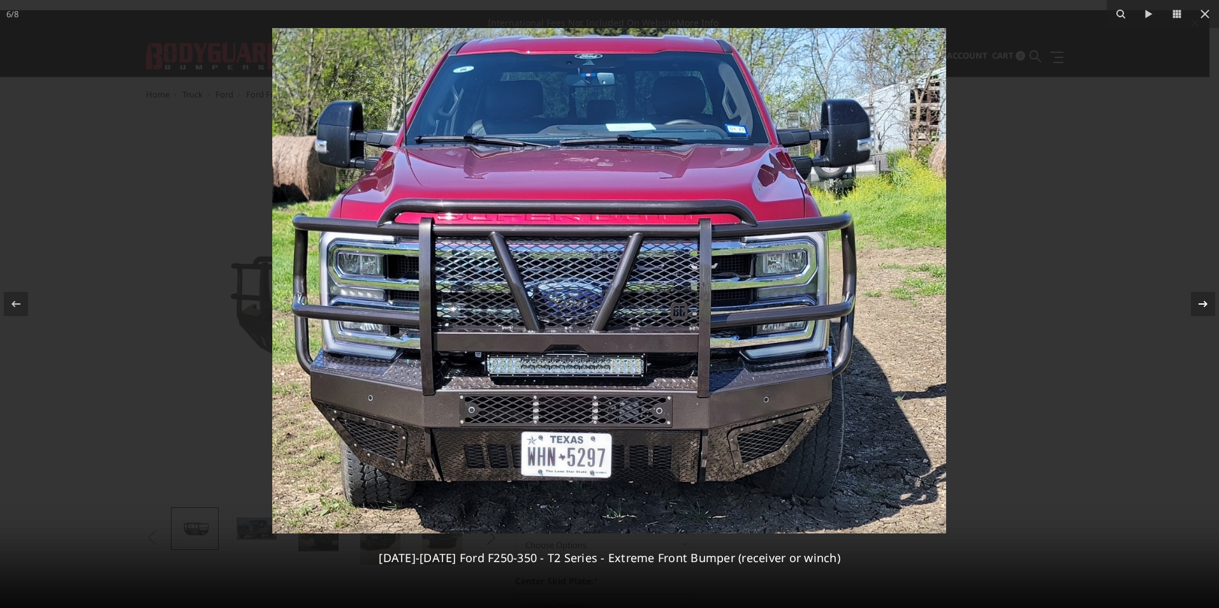
click at [1198, 305] on icon at bounding box center [1202, 303] width 15 height 15
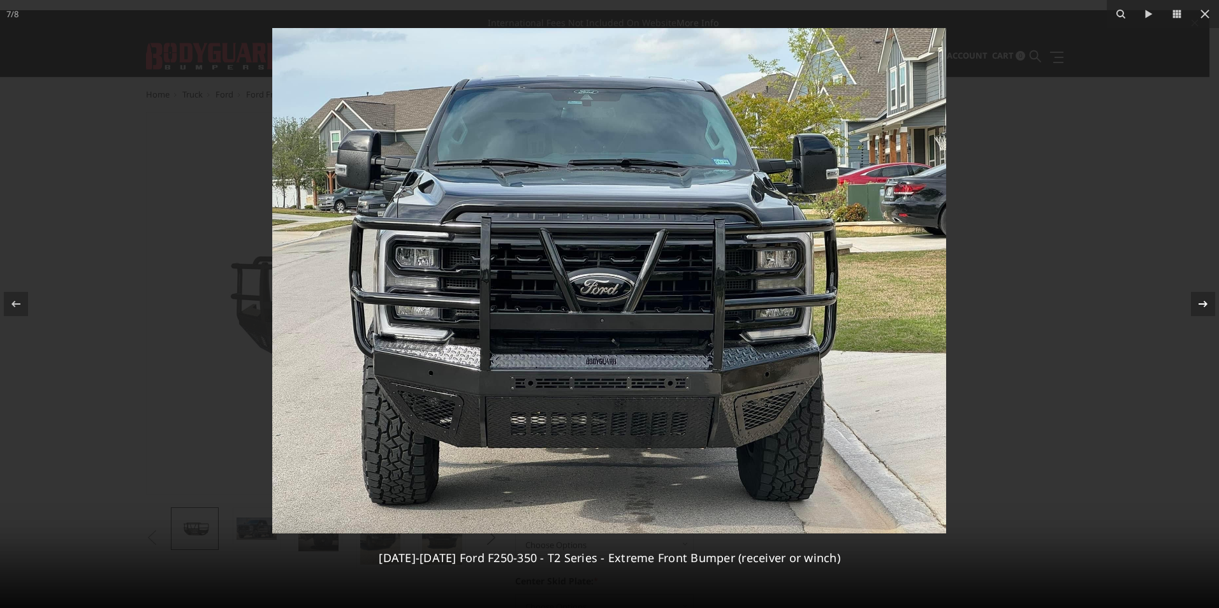
click at [1198, 305] on icon at bounding box center [1202, 303] width 15 height 15
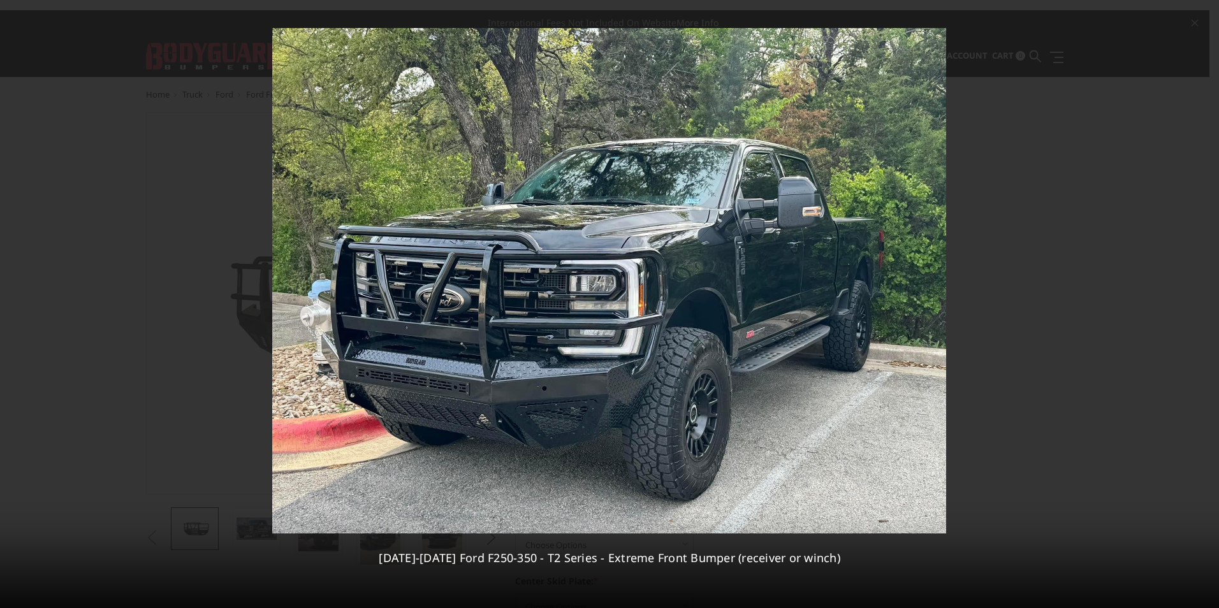
click at [1198, 305] on div "8 / [PHONE_NUMBER][DATE][DATE] Ford F250-350 - T2 Series - Extreme Front Bumper…" at bounding box center [609, 304] width 1219 height 608
click at [1205, 10] on icon at bounding box center [1204, 13] width 15 height 15
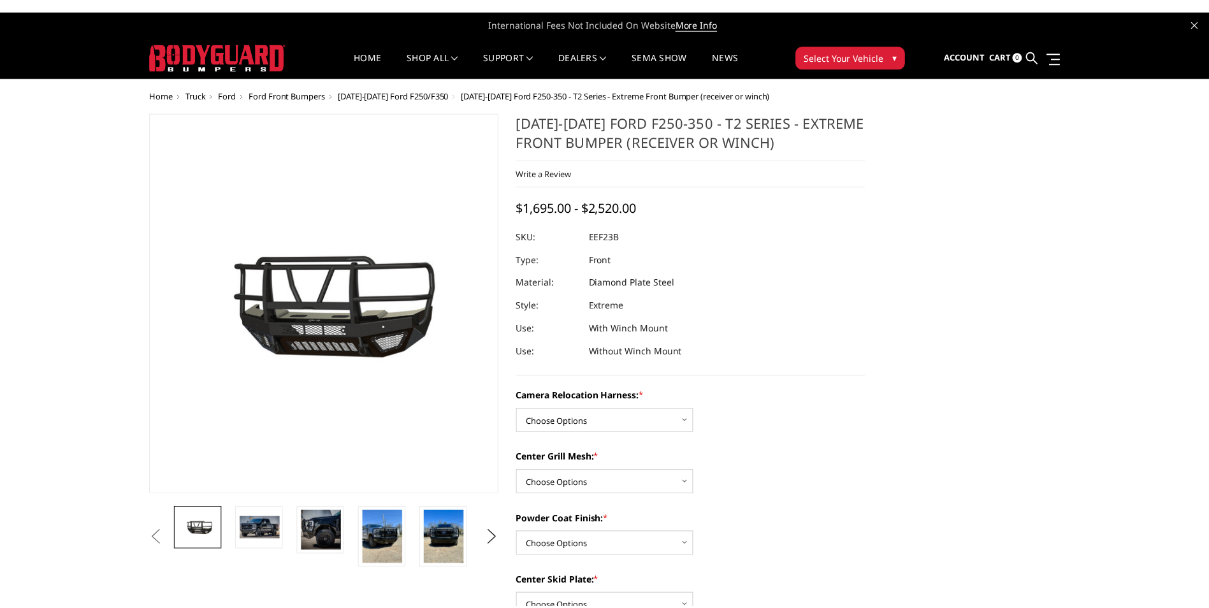
scroll to position [0, 187]
